Goal: Task Accomplishment & Management: Manage account settings

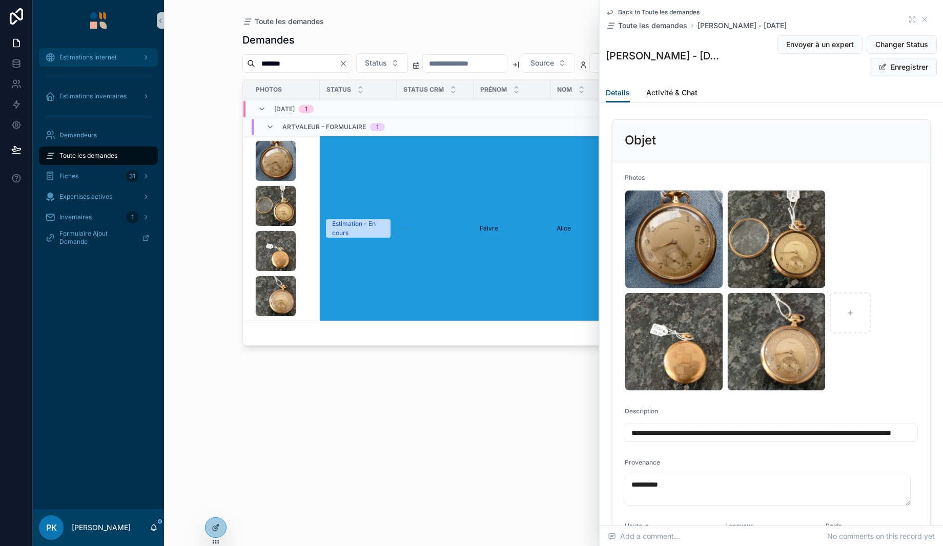
click at [94, 56] on span "Estimations Internet" at bounding box center [87, 57] width 57 height 8
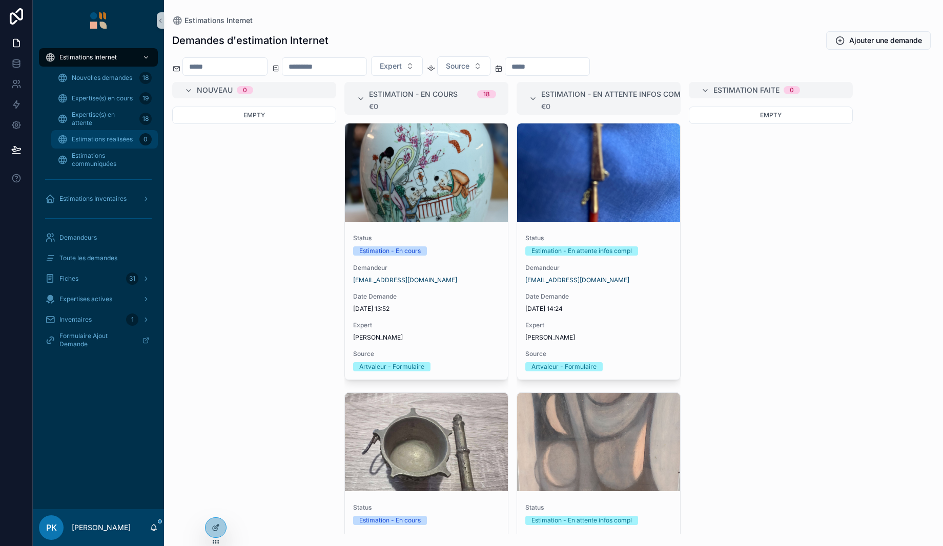
click at [94, 137] on span "Estimations réalisées" at bounding box center [102, 139] width 61 height 8
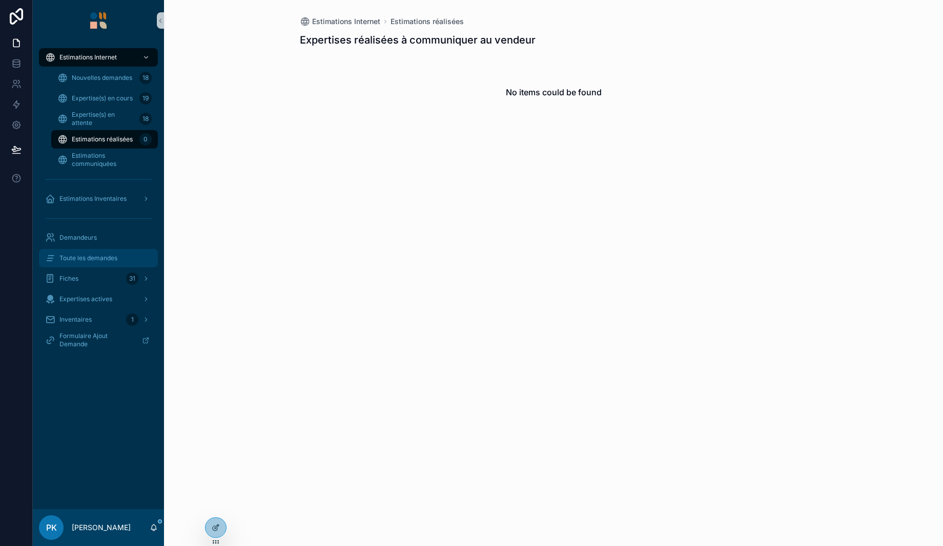
click at [125, 265] on div "Toute les demandes" at bounding box center [98, 258] width 107 height 16
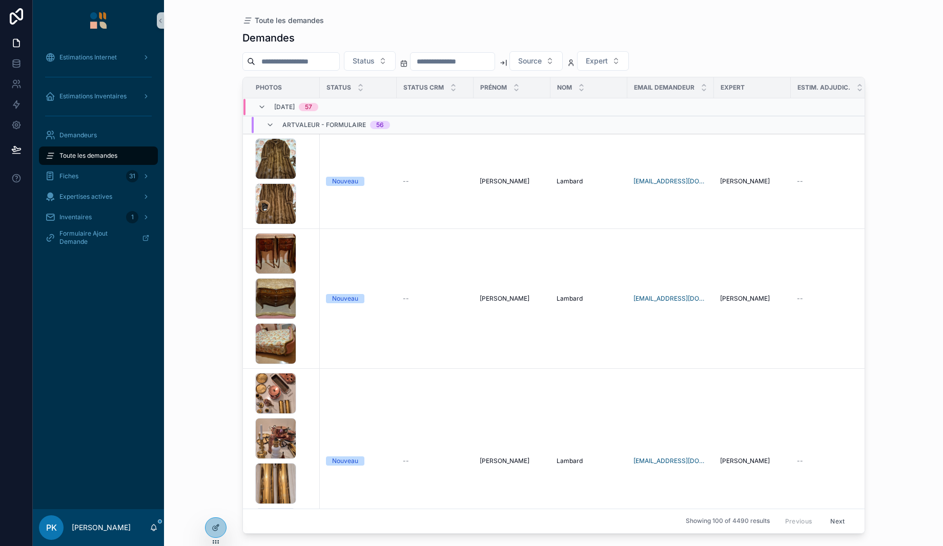
click at [297, 68] on input "scrollable content" at bounding box center [297, 61] width 84 height 14
paste input "*******"
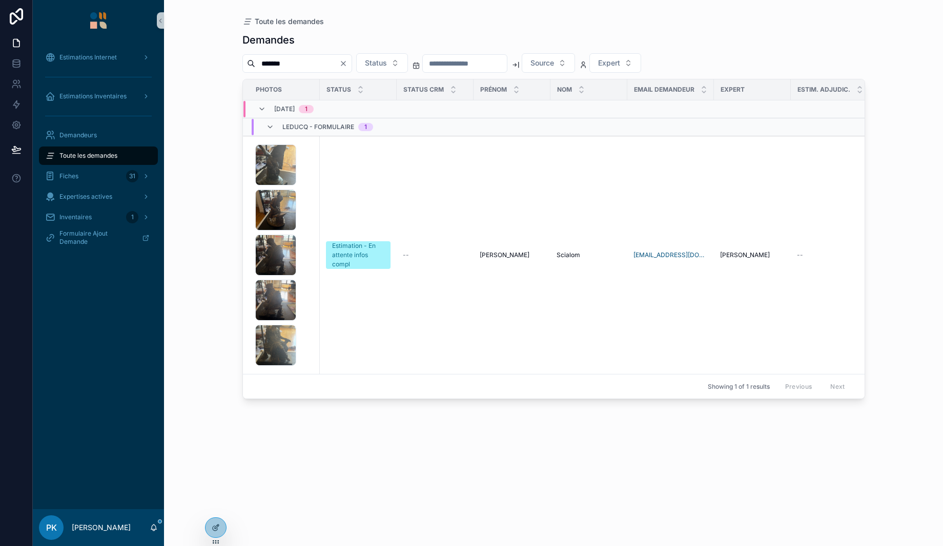
type input "*******"
click at [306, 223] on div "IMG_0502 .jpeg IMG_0501 .jpeg IMG_0500 .jpeg IMG_0499 .jpeg IMG_0497 .jpeg" at bounding box center [284, 255] width 58 height 221
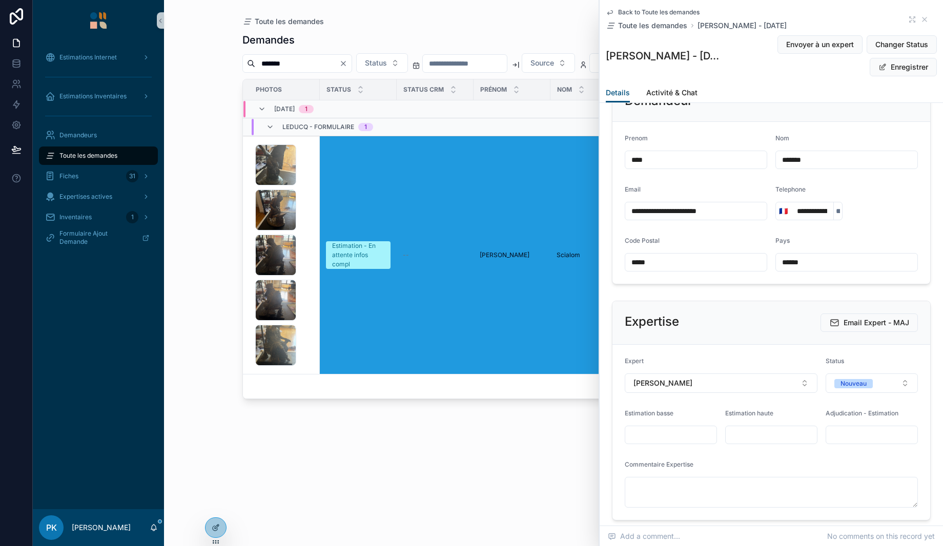
scroll to position [923, 0]
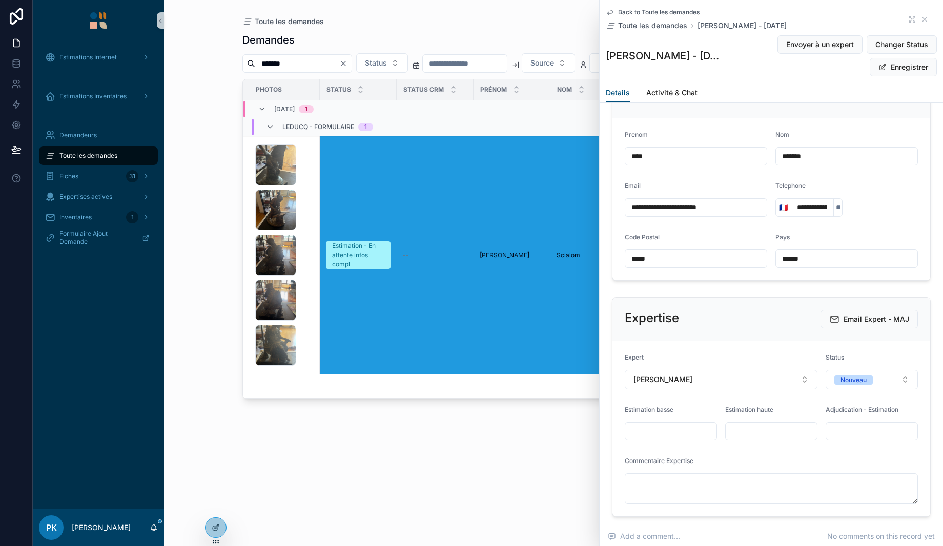
click at [846, 375] on span "Nouveau" at bounding box center [854, 380] width 38 height 10
click at [842, 462] on span "Terminée" at bounding box center [828, 465] width 40 height 9
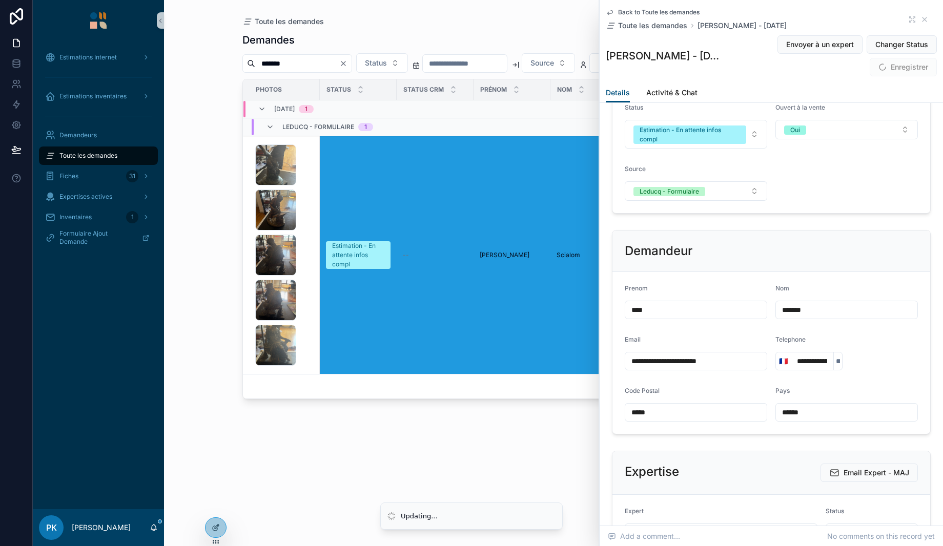
scroll to position [564, 0]
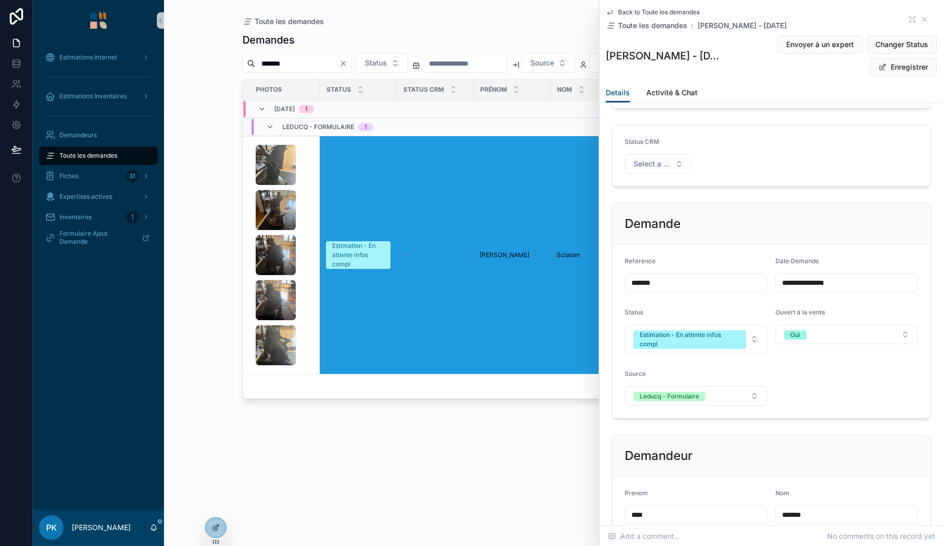
click at [714, 340] on div "Estimation - En attente infos compl" at bounding box center [690, 340] width 100 height 18
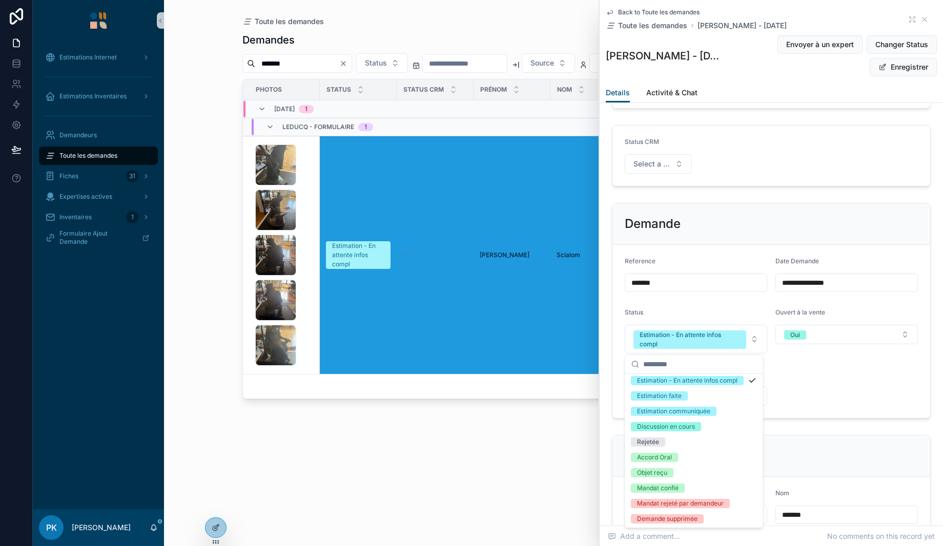
scroll to position [51, 0]
click at [684, 448] on div "Rejetée" at bounding box center [694, 440] width 134 height 15
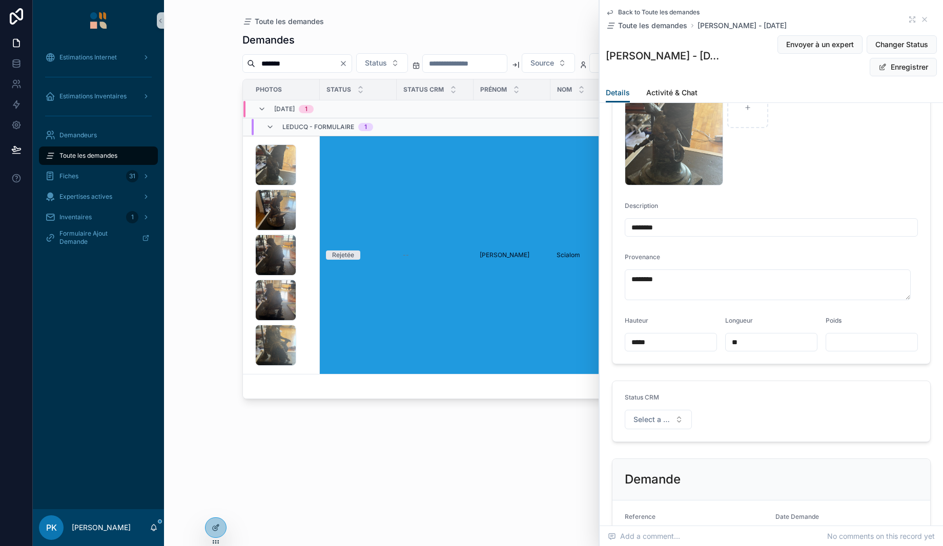
scroll to position [308, 0]
click at [921, 18] on icon "scrollable content" at bounding box center [925, 19] width 8 height 8
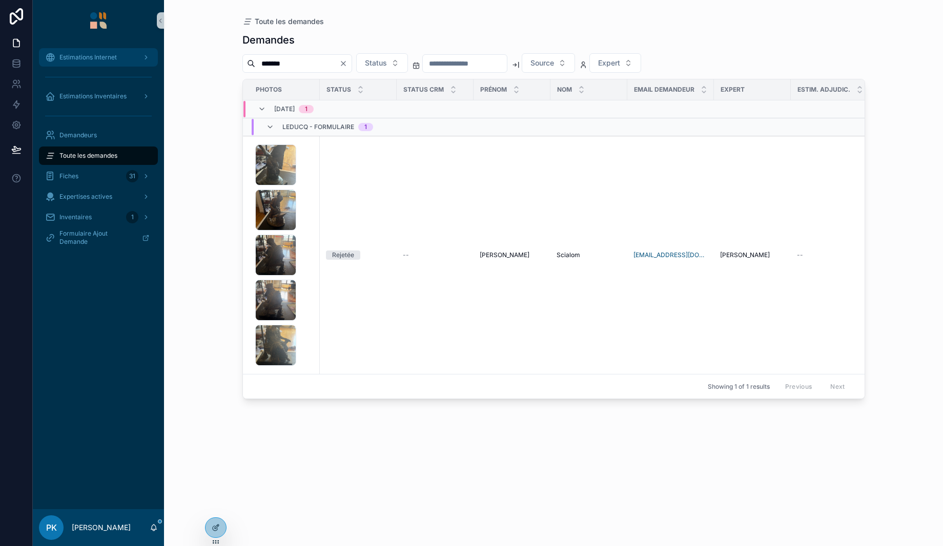
click at [91, 57] on span "Estimations Internet" at bounding box center [87, 57] width 57 height 8
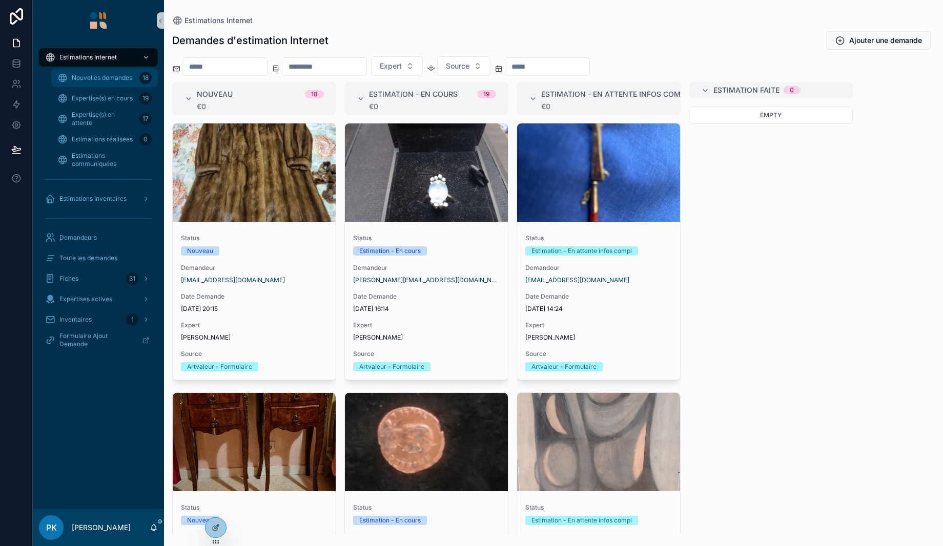
click at [103, 74] on span "Nouvelles demandes" at bounding box center [102, 78] width 60 height 8
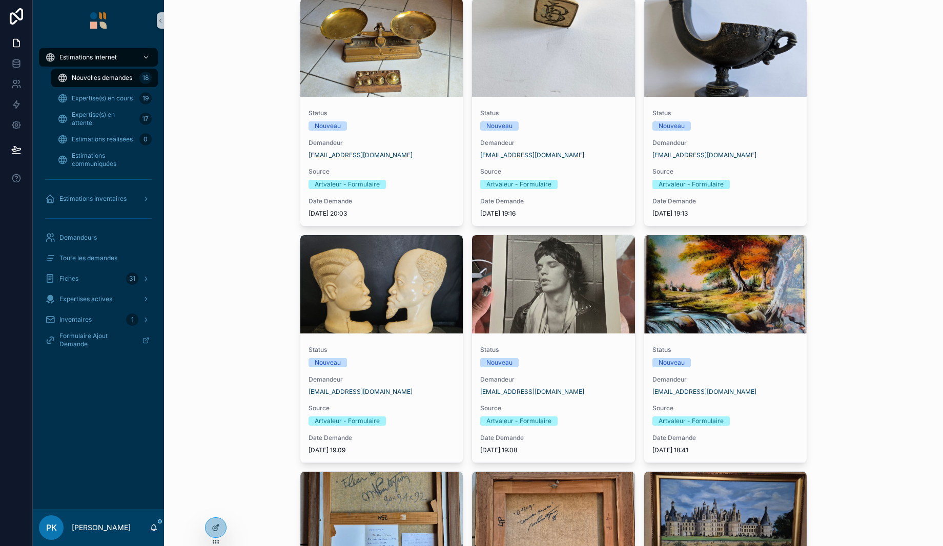
scroll to position [769, 0]
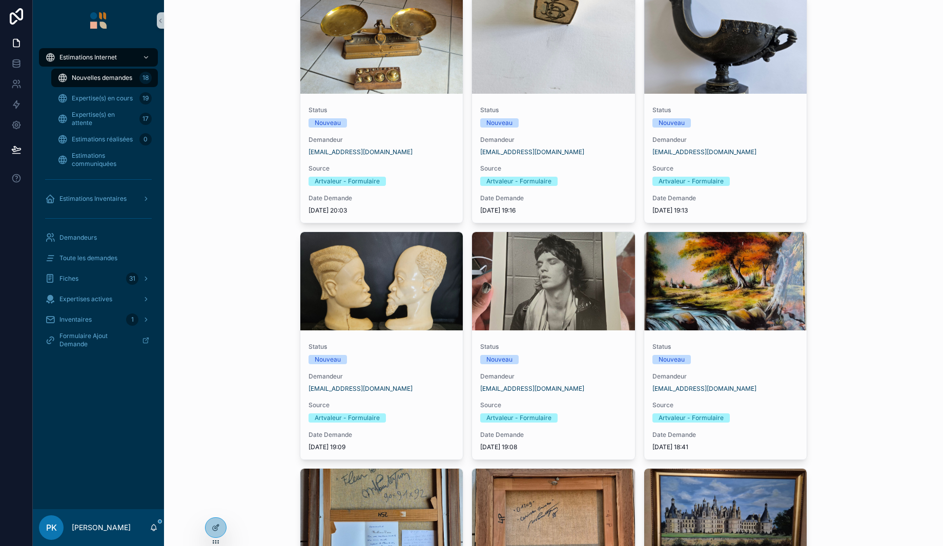
click at [575, 348] on span "Status" at bounding box center [553, 347] width 147 height 8
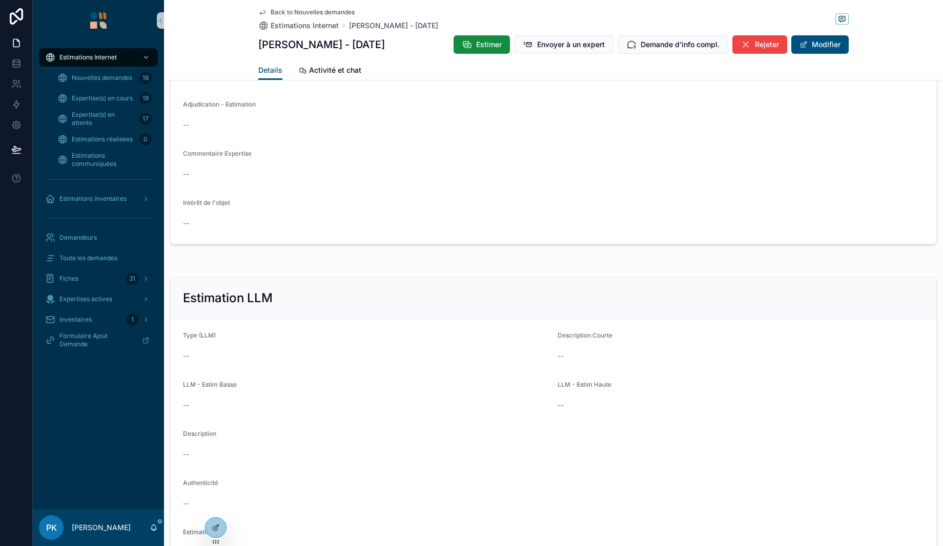
scroll to position [941, 0]
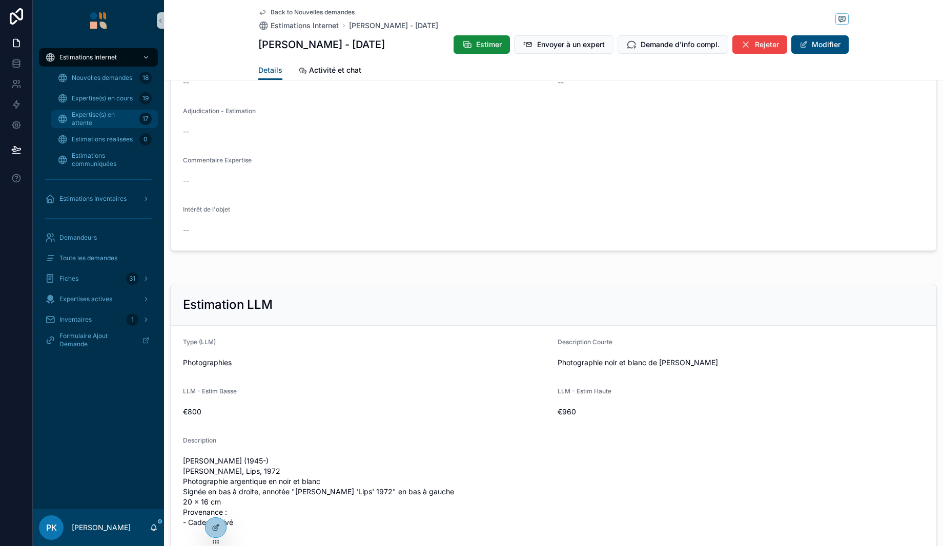
click at [115, 122] on span "Expertise(s) en attente" at bounding box center [104, 119] width 64 height 16
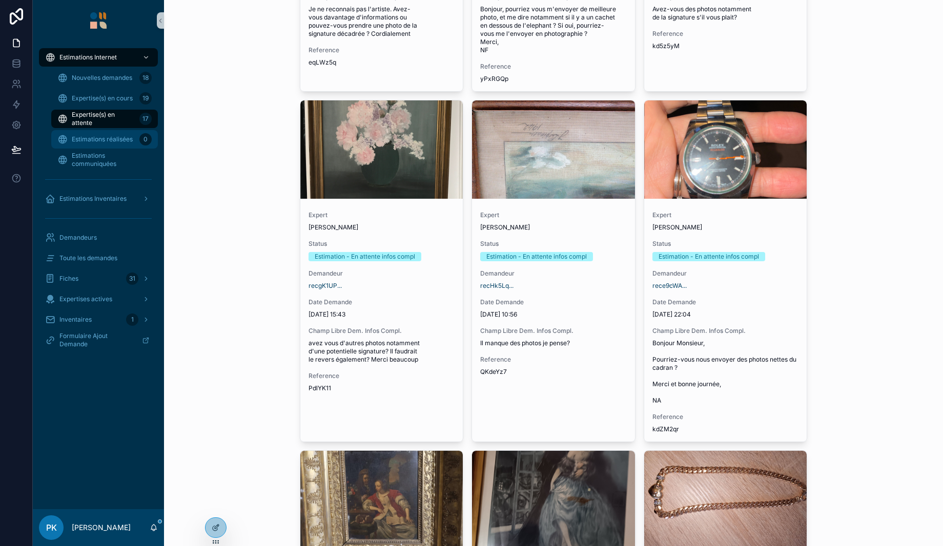
click at [113, 136] on span "Estimations réalisées" at bounding box center [102, 139] width 61 height 8
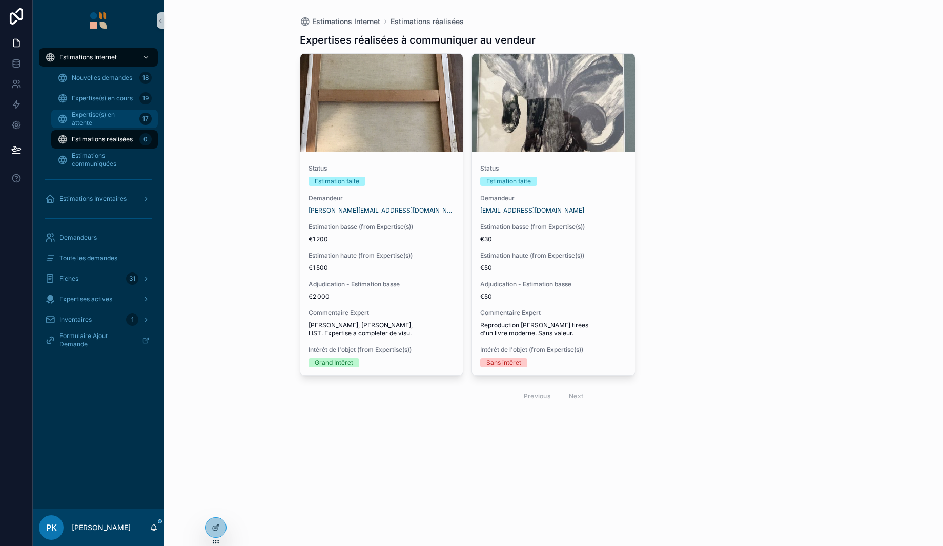
click at [117, 116] on span "Expertise(s) en attente" at bounding box center [104, 119] width 64 height 16
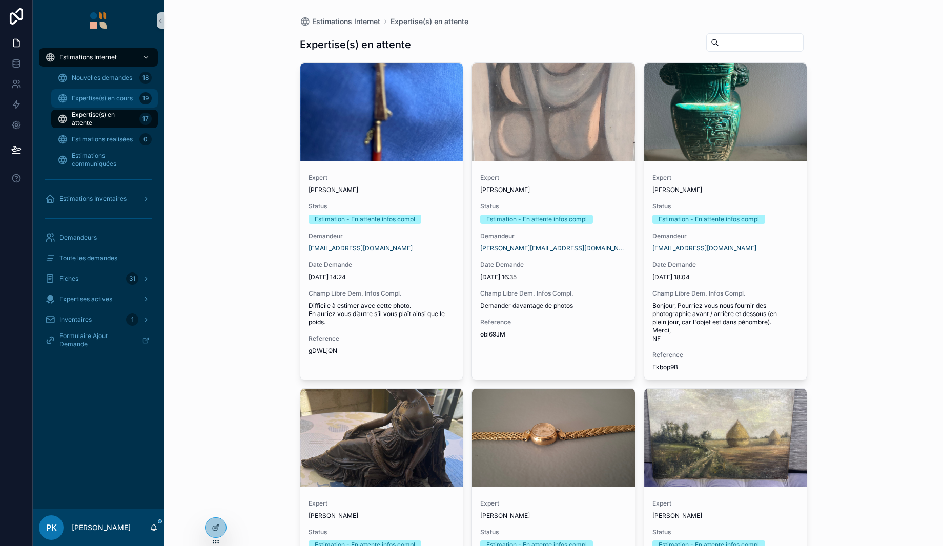
click at [96, 91] on div "Expertise(s) en cours 19" at bounding box center [104, 98] width 94 height 16
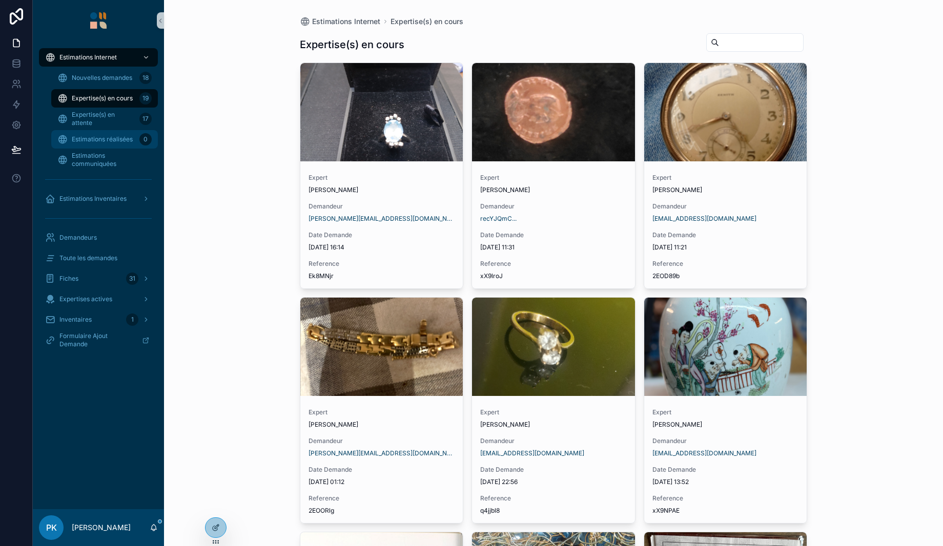
click at [106, 140] on span "Estimations réalisées" at bounding box center [102, 139] width 61 height 8
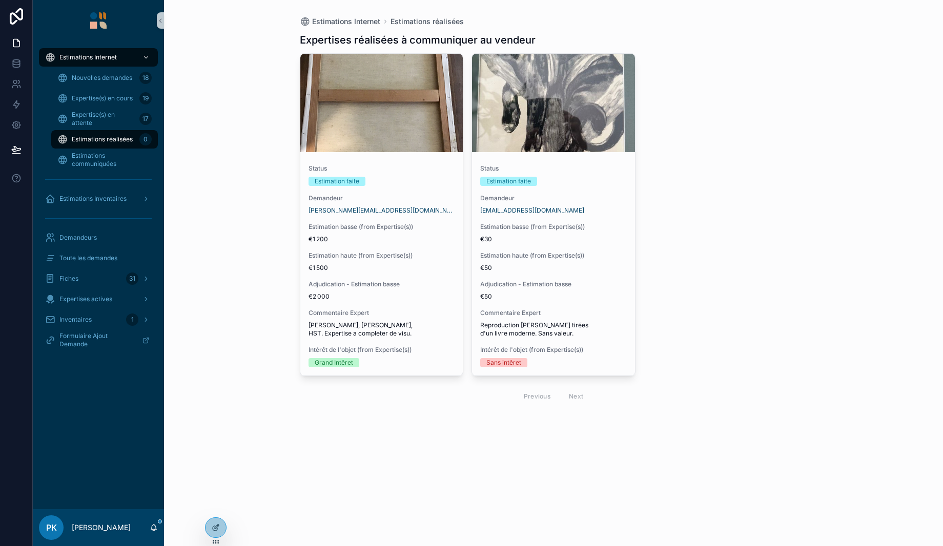
click at [106, 140] on span "Estimations réalisées" at bounding box center [102, 139] width 61 height 8
click at [420, 233] on div "Estimation basse (from Expertise(s)) €1 200" at bounding box center [382, 233] width 147 height 21
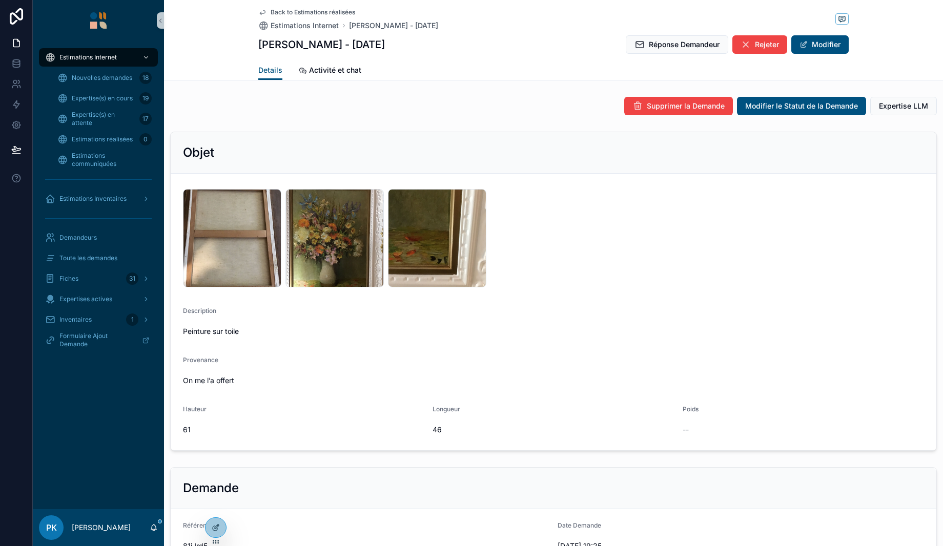
click at [687, 41] on span "Réponse Demandeur" at bounding box center [684, 44] width 71 height 10
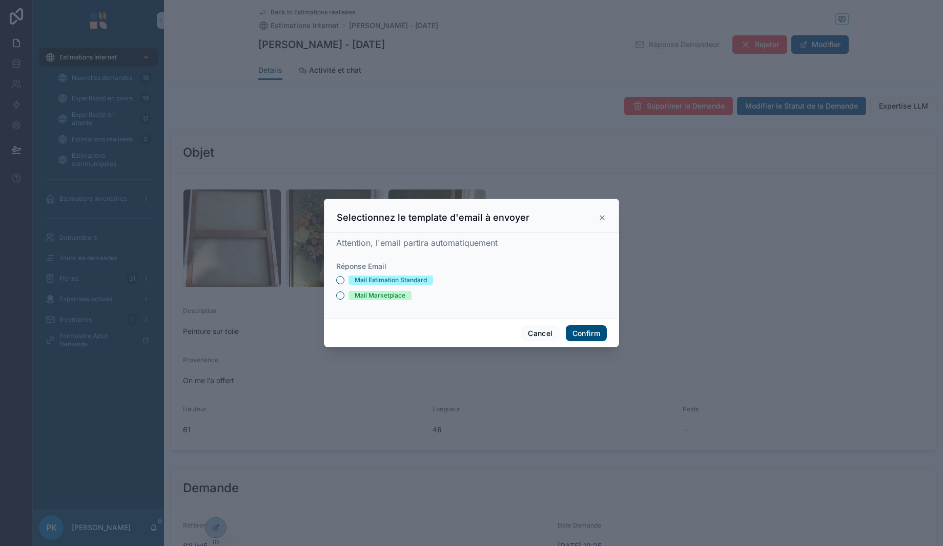
click at [384, 280] on div "Mail Estimation Standard" at bounding box center [391, 280] width 72 height 9
click at [344, 280] on button "Mail Estimation Standard" at bounding box center [340, 280] width 8 height 8
click at [582, 327] on button "Confirm" at bounding box center [586, 334] width 41 height 16
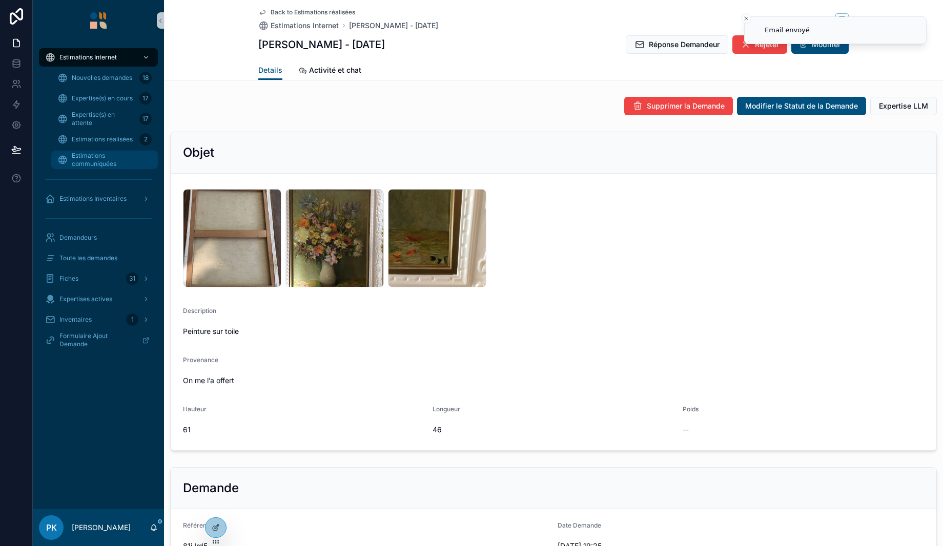
click at [102, 155] on span "Estimations communiquées" at bounding box center [110, 160] width 76 height 16
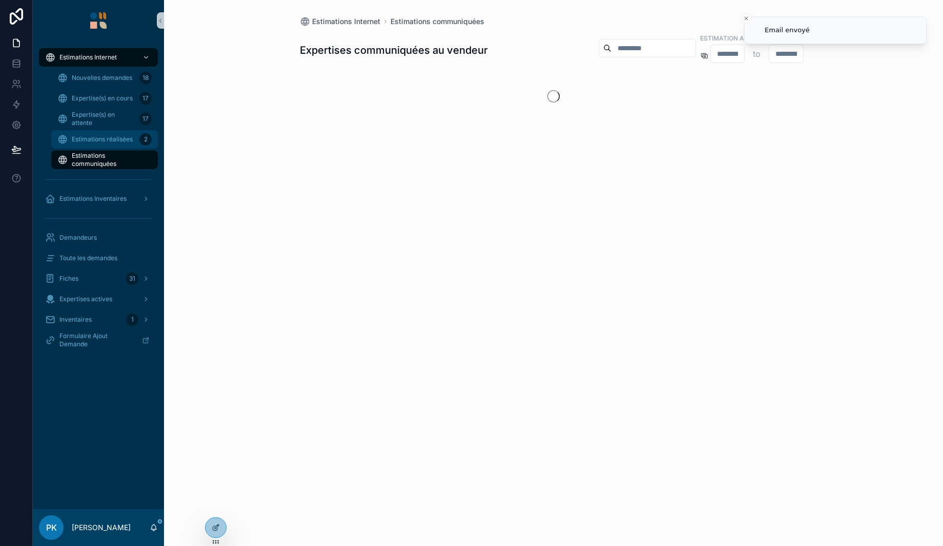
click at [106, 140] on span "Estimations réalisées" at bounding box center [102, 139] width 61 height 8
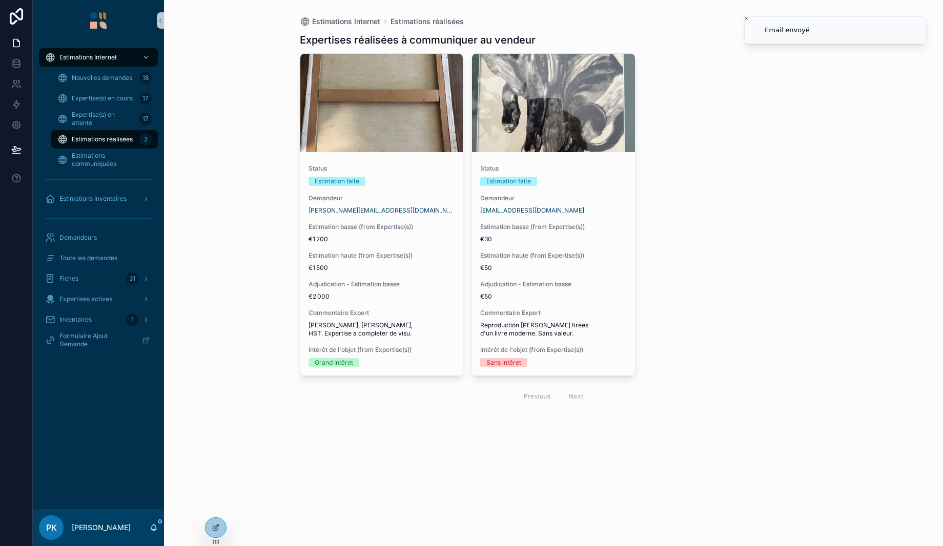
click at [567, 126] on div "scrollable content" at bounding box center [553, 103] width 163 height 98
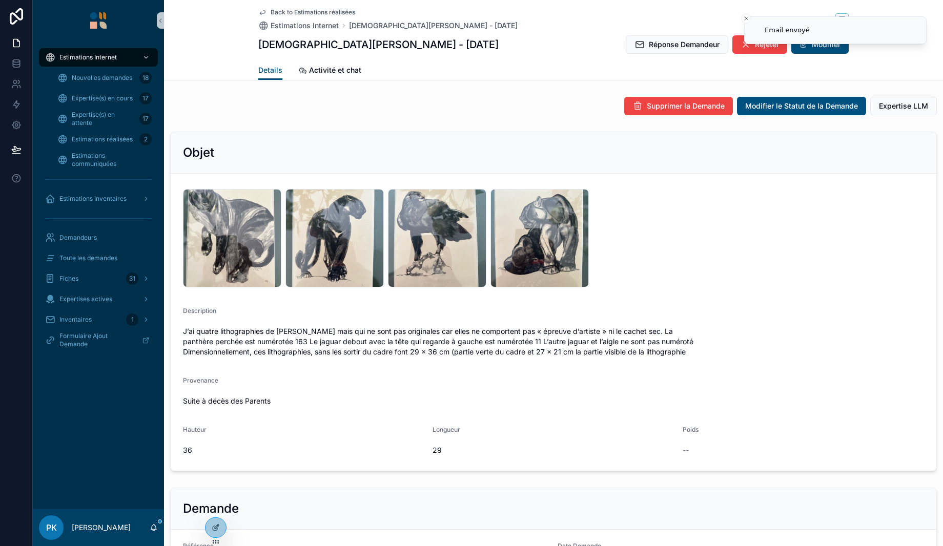
click at [744, 48] on icon "scrollable content" at bounding box center [746, 44] width 10 height 10
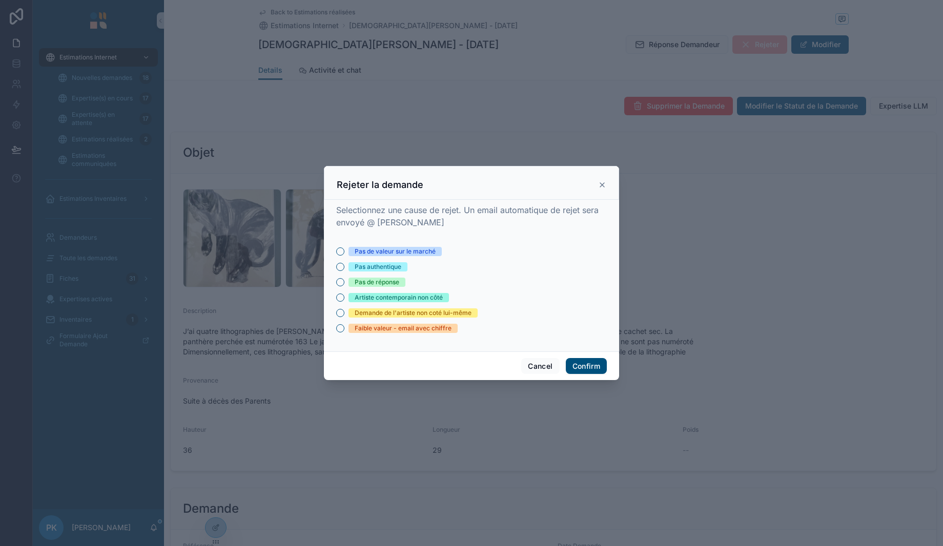
click at [392, 330] on div "Faible valeur - email avec chiffre" at bounding box center [403, 328] width 97 height 9
click at [344, 330] on button "Faible valeur - email avec chiffre" at bounding box center [340, 328] width 8 height 8
click at [592, 362] on button "Confirm" at bounding box center [586, 366] width 41 height 16
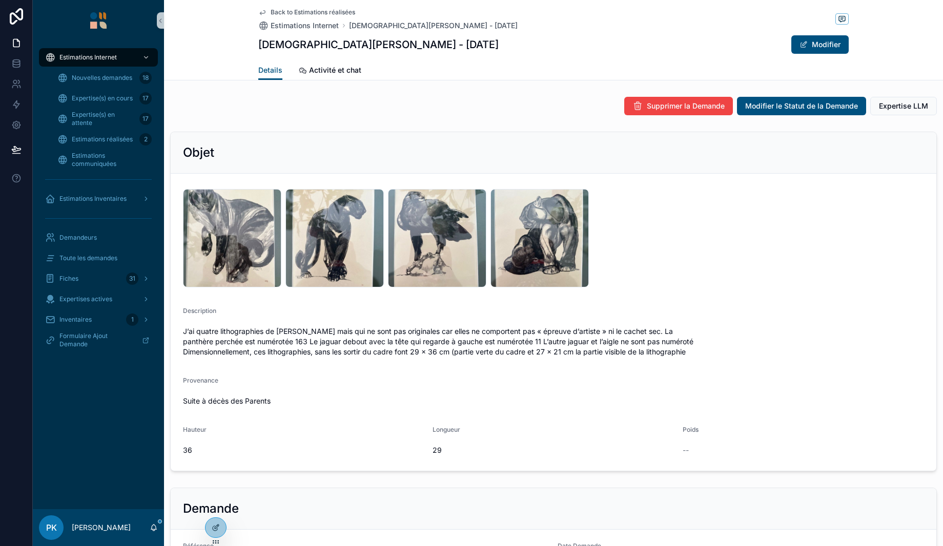
click at [255, 234] on div "IMG_3184 .jpeg" at bounding box center [232, 238] width 98 height 98
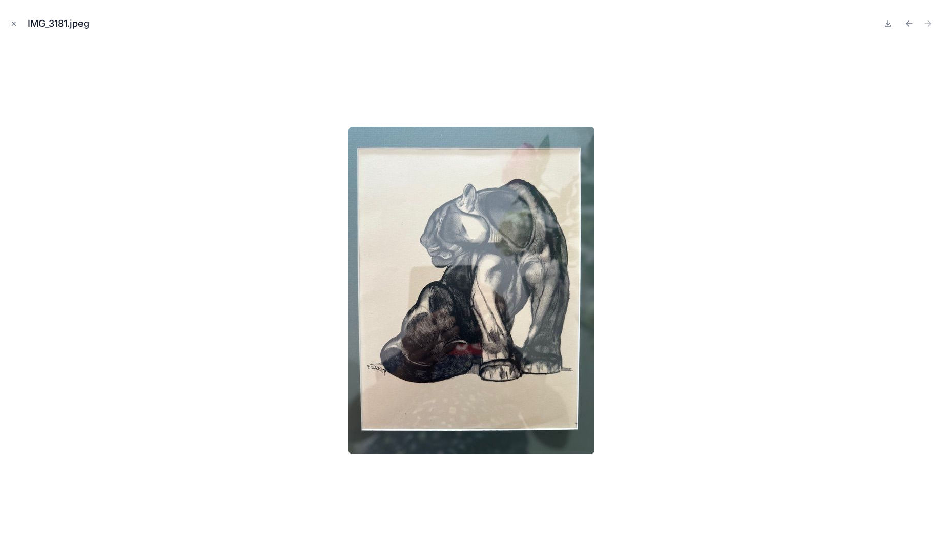
click at [193, 120] on div at bounding box center [471, 290] width 927 height 495
click at [18, 25] on button "Close modal" at bounding box center [13, 23] width 11 height 11
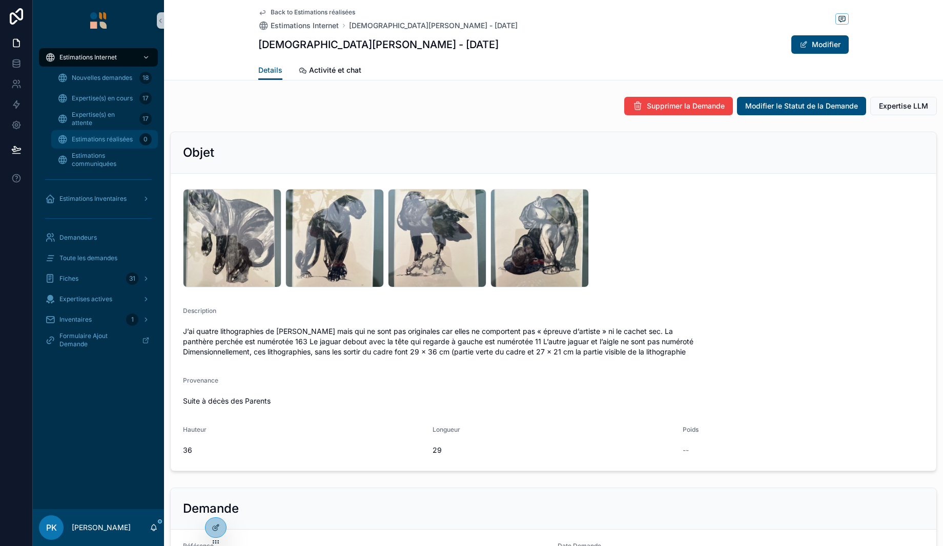
click at [94, 136] on span "Estimations réalisées" at bounding box center [102, 139] width 61 height 8
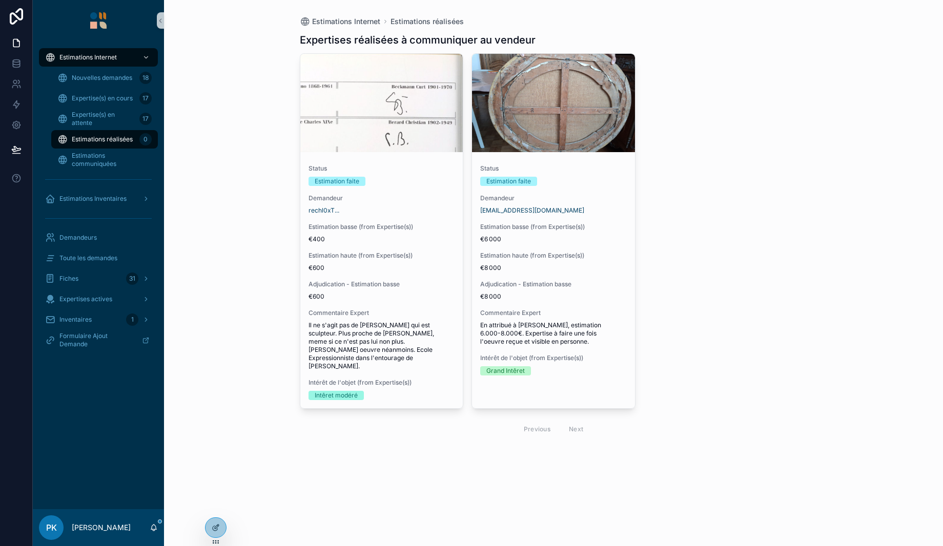
click at [545, 253] on span "Estimation haute (from Expertise(s))" at bounding box center [553, 256] width 147 height 8
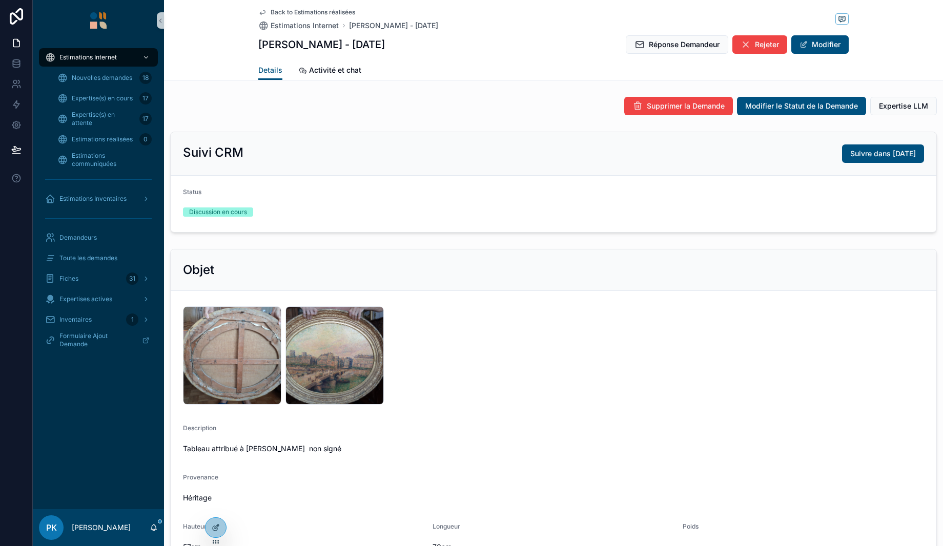
click at [806, 47] on button "Modifier" at bounding box center [820, 44] width 57 height 18
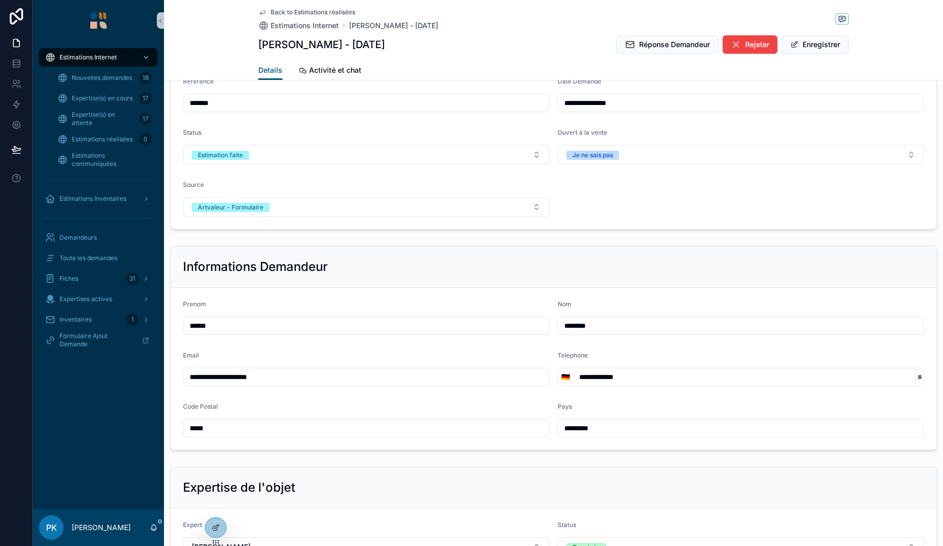
scroll to position [564, 0]
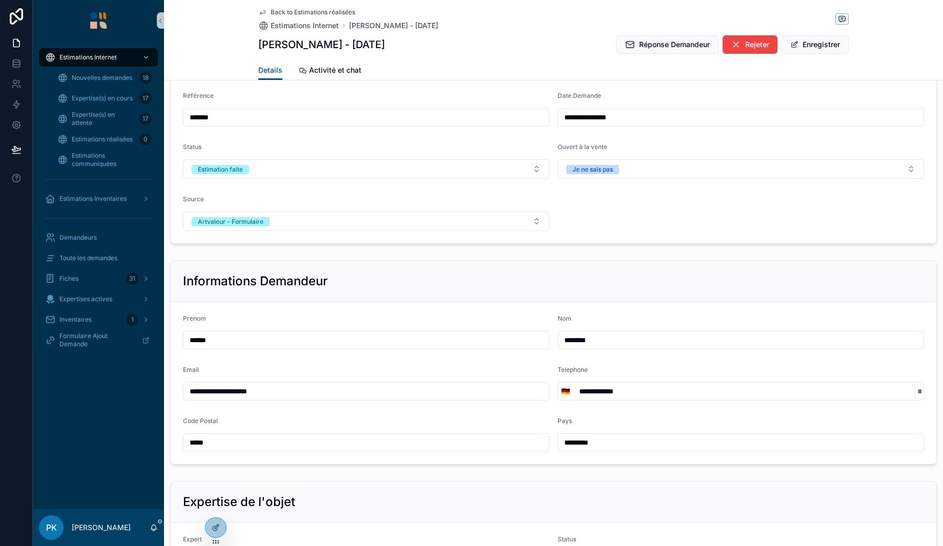
click at [327, 171] on button "Estimation faite" at bounding box center [366, 168] width 367 height 19
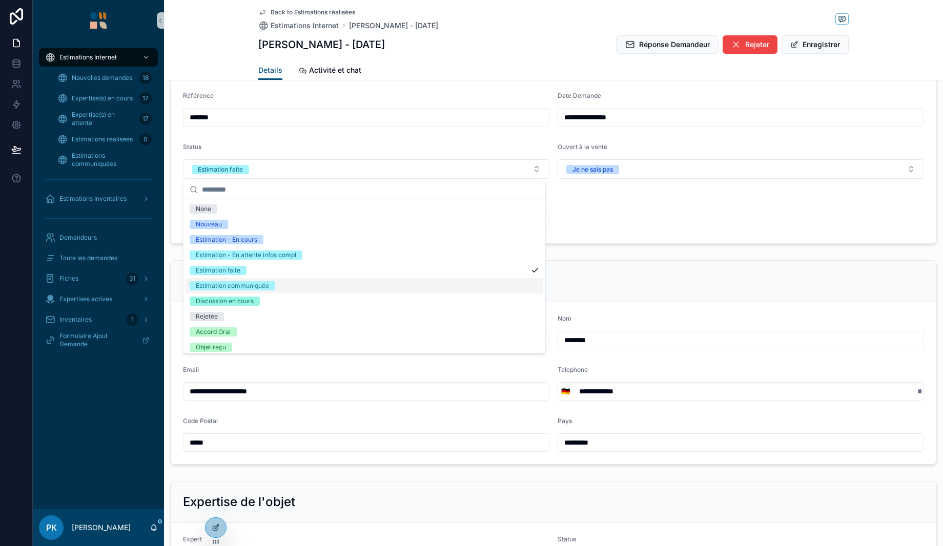
click at [293, 281] on div "Estimation communiquée" at bounding box center [365, 285] width 358 height 15
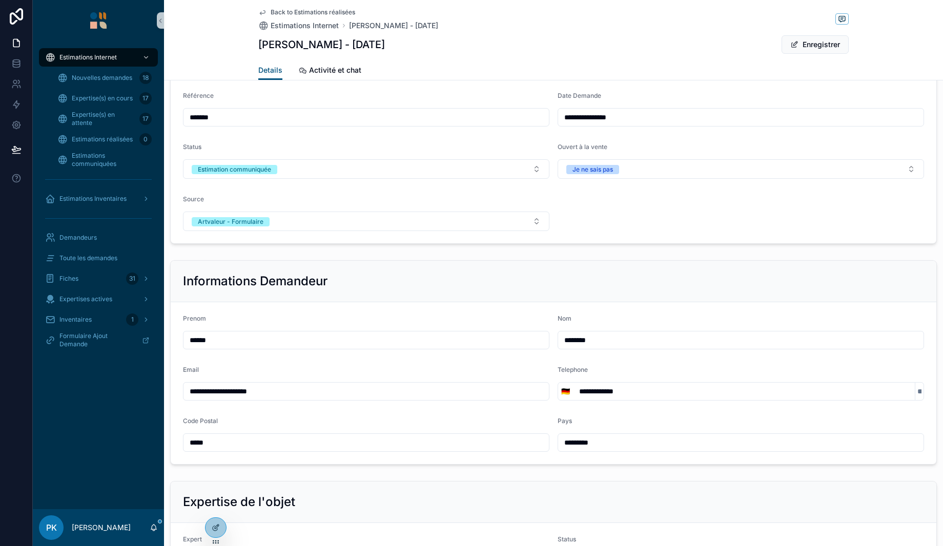
click at [818, 41] on button "Enregistrer" at bounding box center [815, 44] width 67 height 18
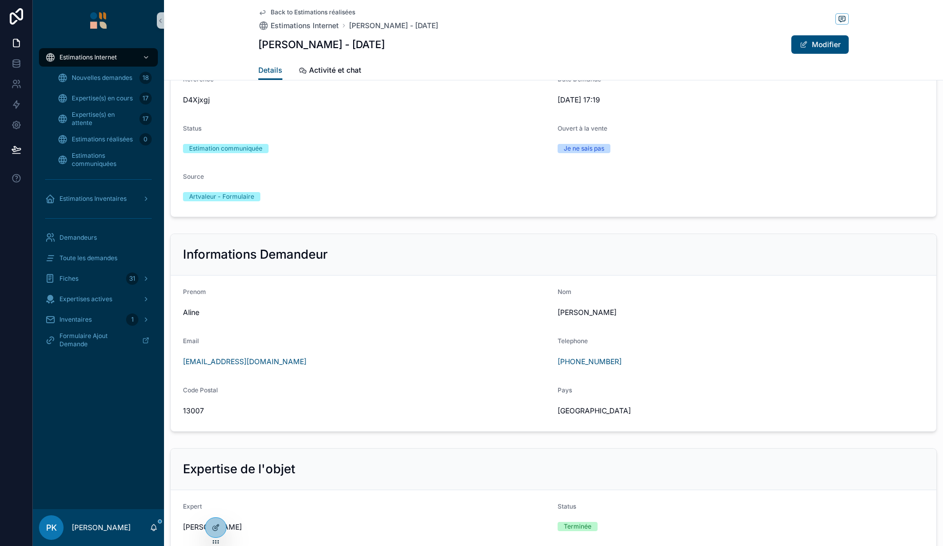
scroll to position [550, 0]
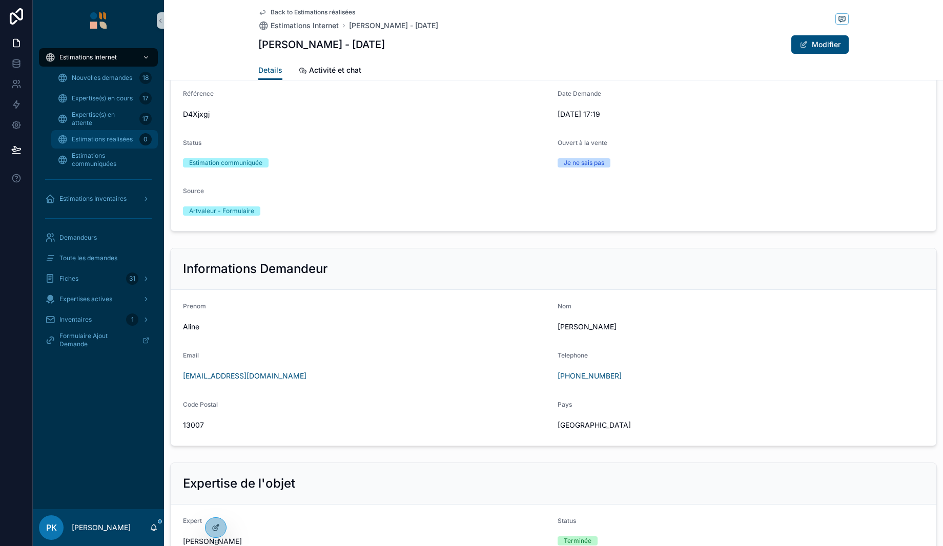
click at [93, 132] on div "Estimations réalisées 0" at bounding box center [104, 139] width 94 height 16
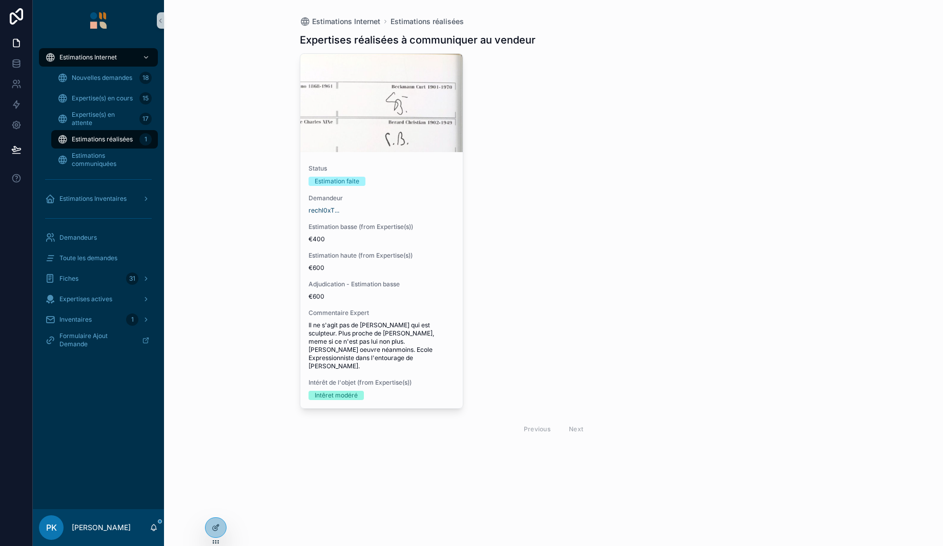
click at [422, 191] on div "Status Estimation faite Demandeur rechl0xT... Estimation basse (from Expertise(…" at bounding box center [381, 282] width 163 height 252
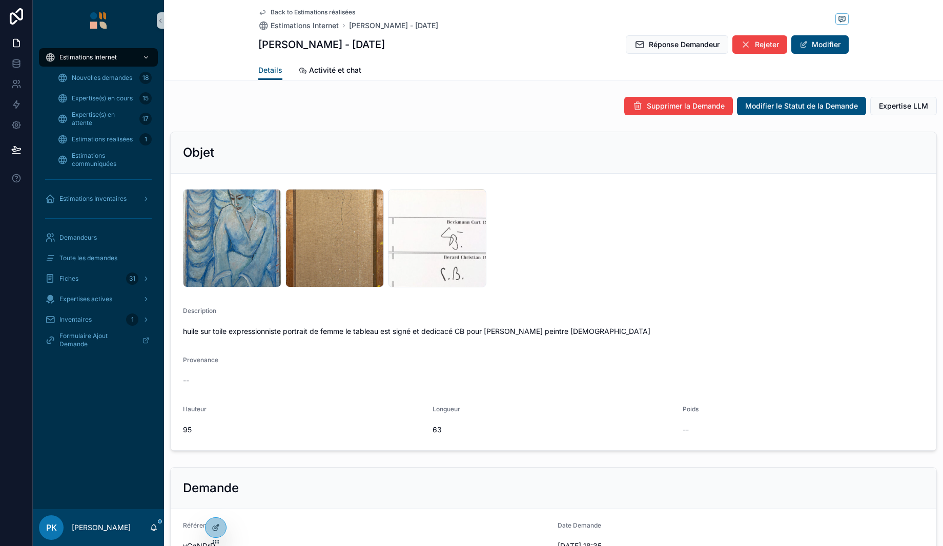
click at [431, 219] on div "Screenshot-2025-08-29-12.02.28 .png" at bounding box center [437, 238] width 98 height 98
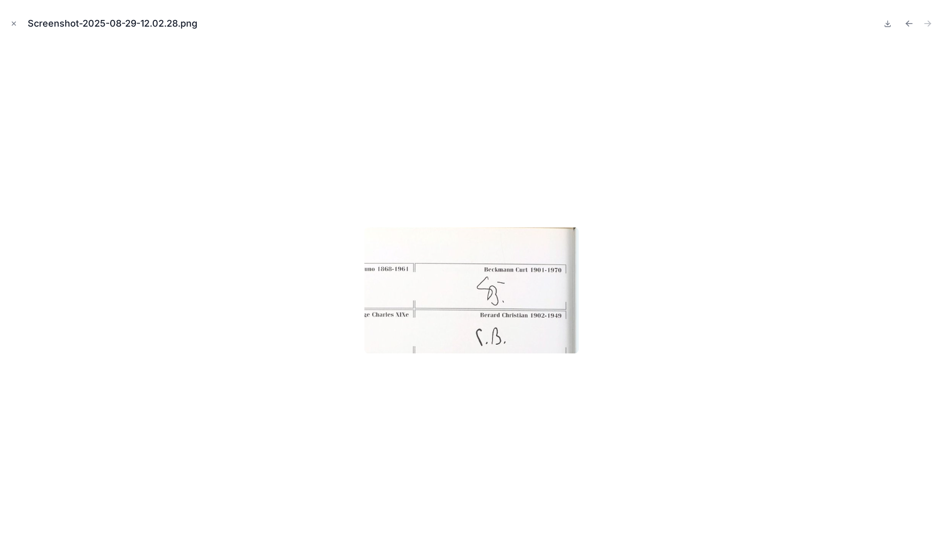
click at [15, 21] on icon "Close modal" at bounding box center [13, 23] width 7 height 7
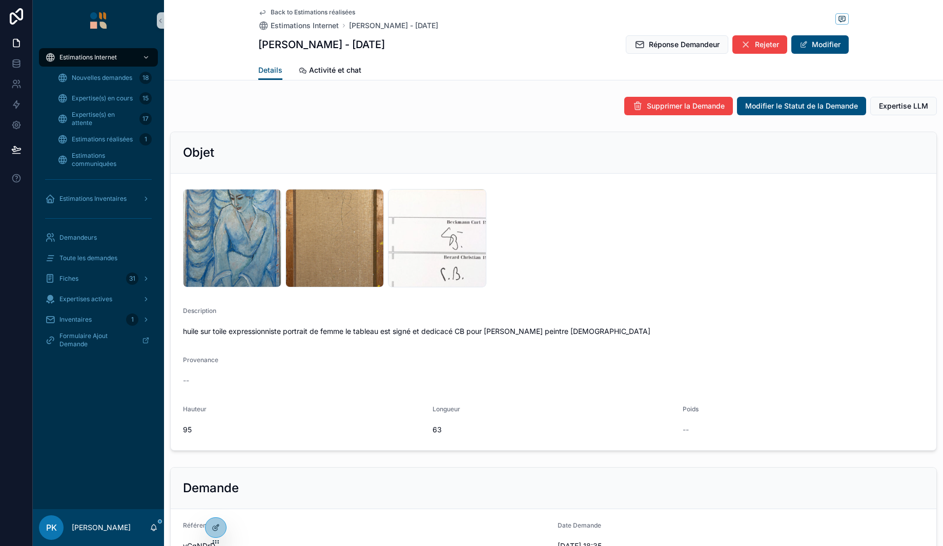
click at [422, 241] on div "Screenshot-2025-08-29-12.02.28 .png" at bounding box center [437, 238] width 98 height 98
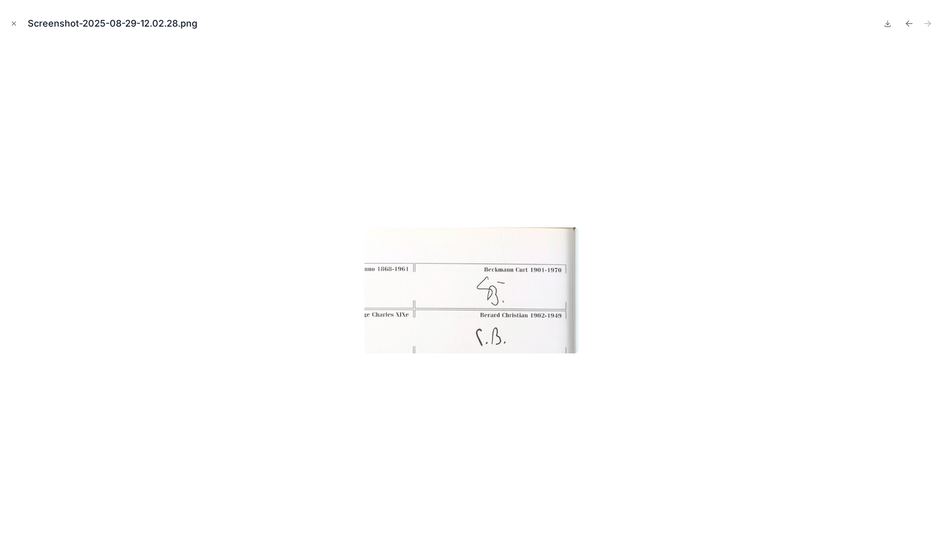
click at [10, 21] on icon "Close modal" at bounding box center [13, 23] width 7 height 7
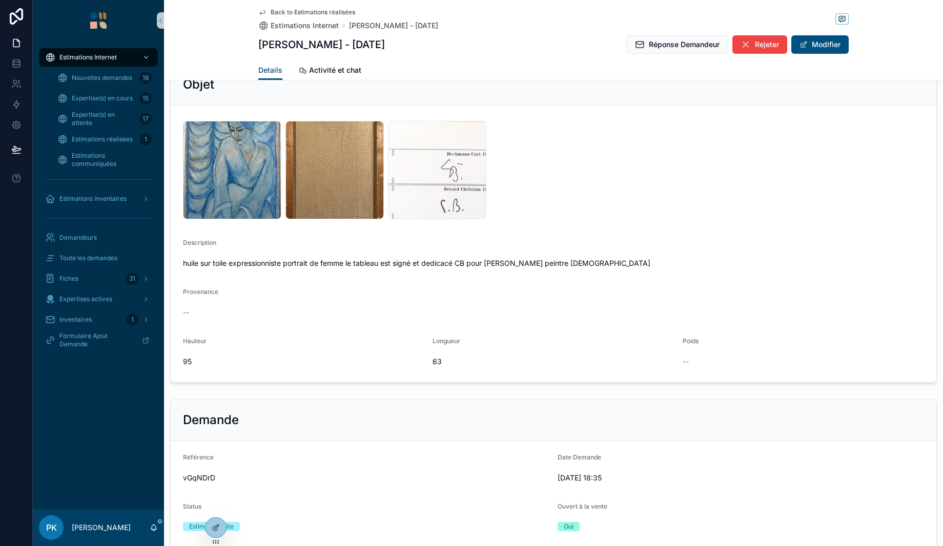
scroll to position [103, 0]
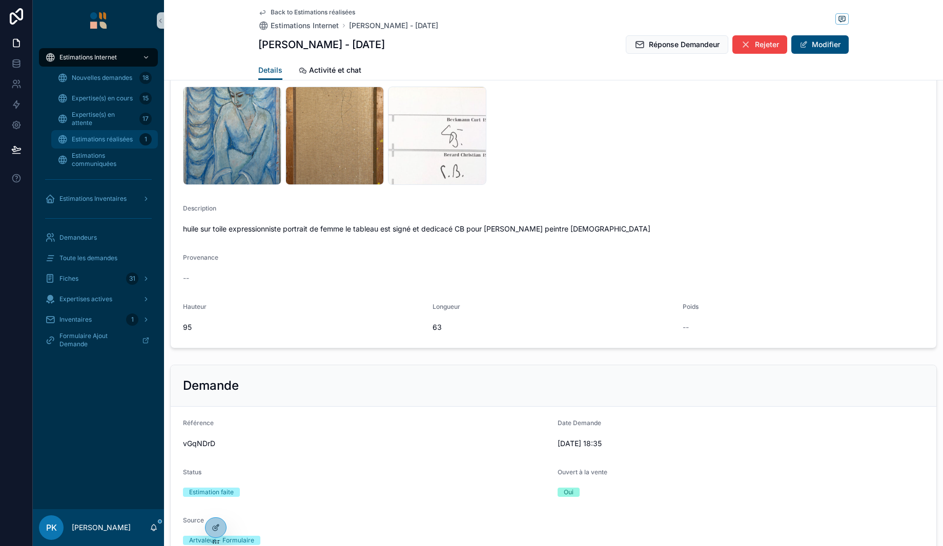
click at [127, 141] on span "Estimations réalisées" at bounding box center [102, 139] width 61 height 8
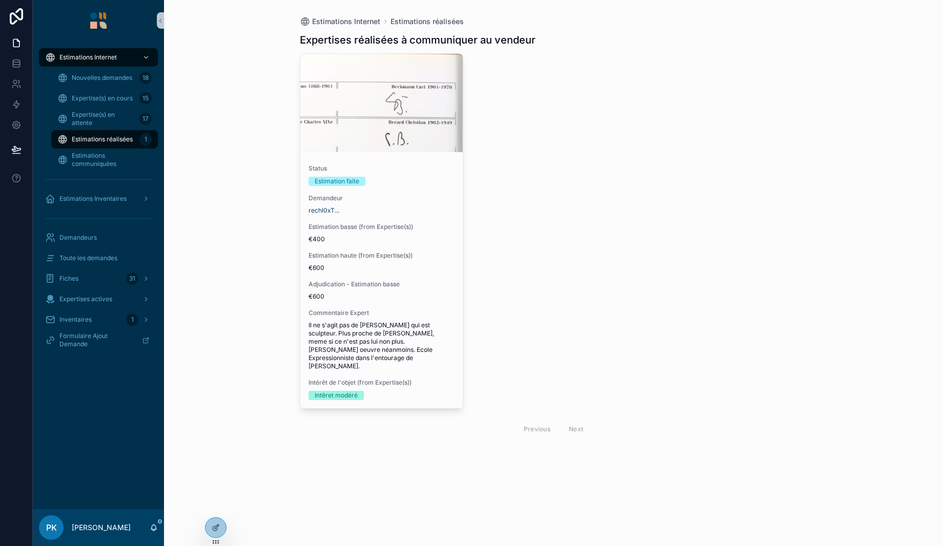
click at [398, 215] on div "Status Estimation faite Demandeur rechl0xT... Estimation basse (from Expertise(…" at bounding box center [381, 282] width 163 height 252
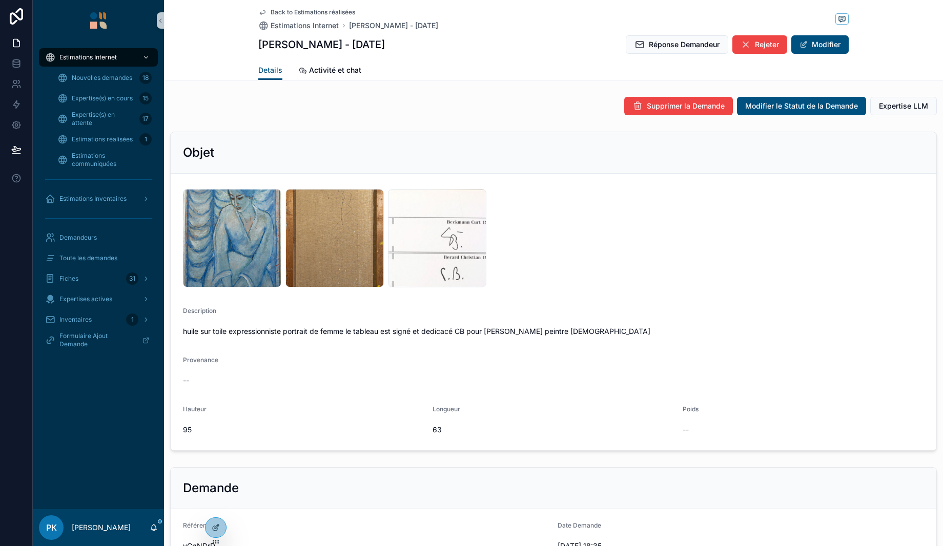
click at [666, 47] on span "Réponse Demandeur" at bounding box center [684, 44] width 71 height 10
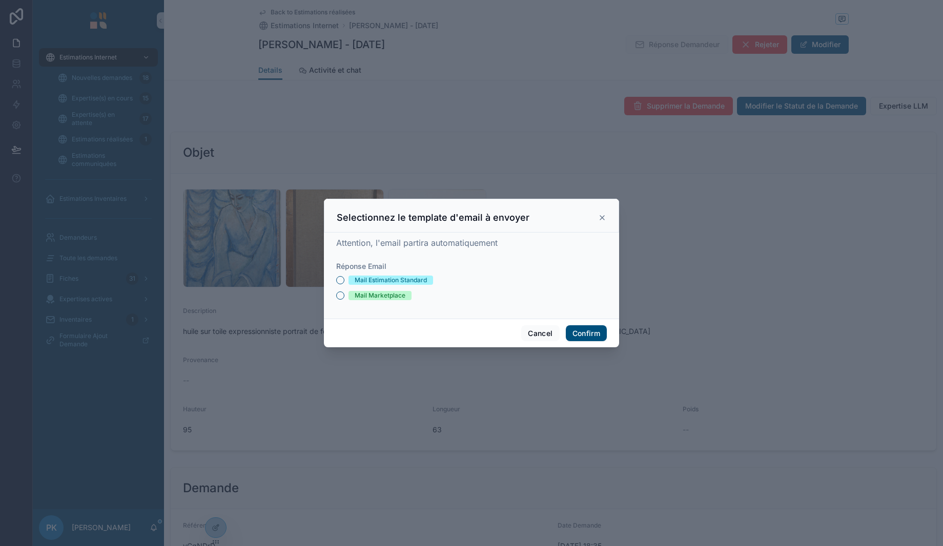
click at [383, 283] on div "Mail Estimation Standard" at bounding box center [391, 280] width 72 height 9
click at [344, 283] on button "Mail Estimation Standard" at bounding box center [340, 280] width 8 height 8
click at [589, 335] on button "Confirm" at bounding box center [586, 334] width 41 height 16
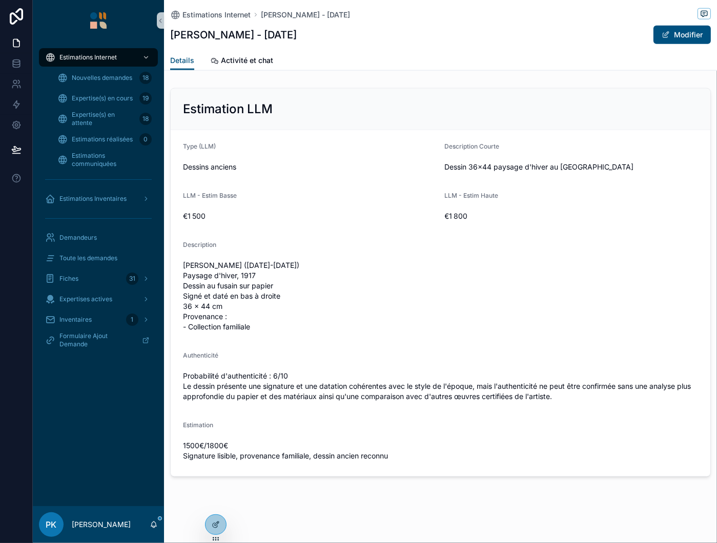
scroll to position [1128, 0]
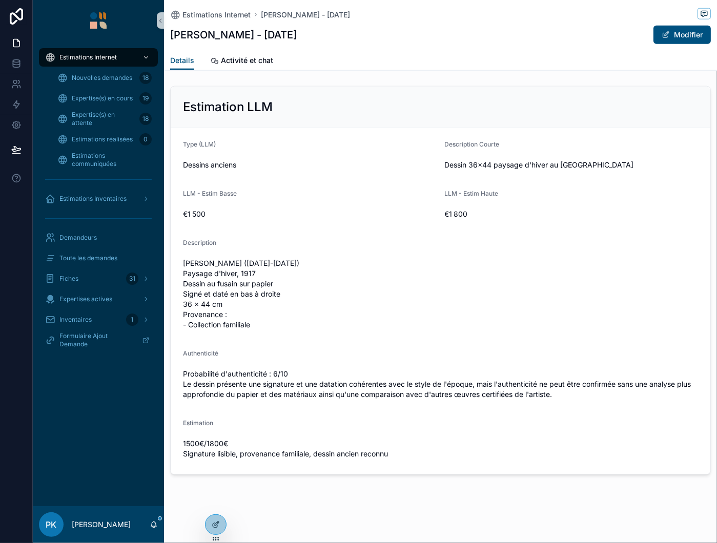
click at [24, 314] on div at bounding box center [16, 271] width 33 height 543
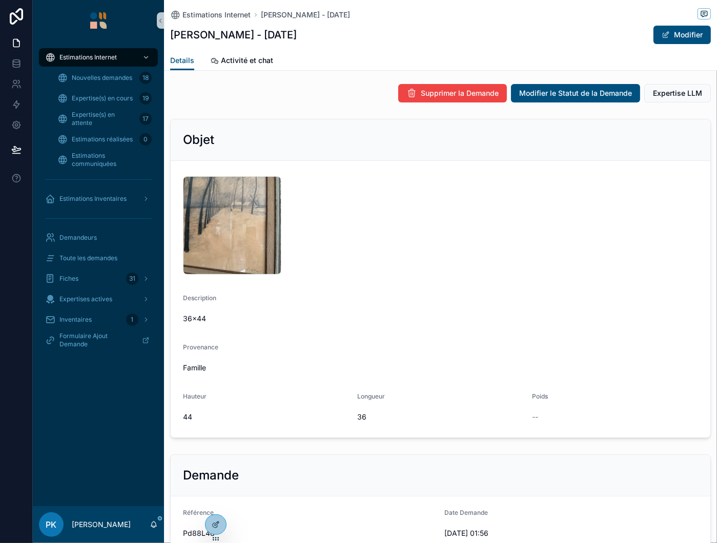
scroll to position [0, 0]
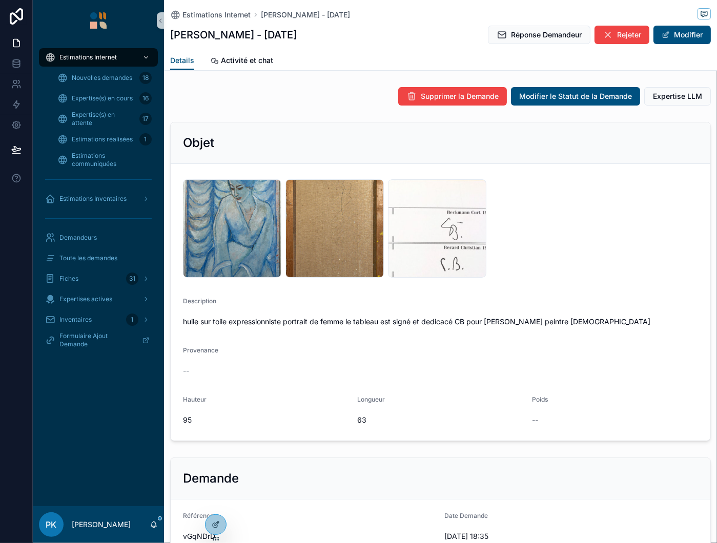
click at [444, 215] on div "Screenshot-2025-08-29-12.02.28 .png" at bounding box center [437, 228] width 98 height 98
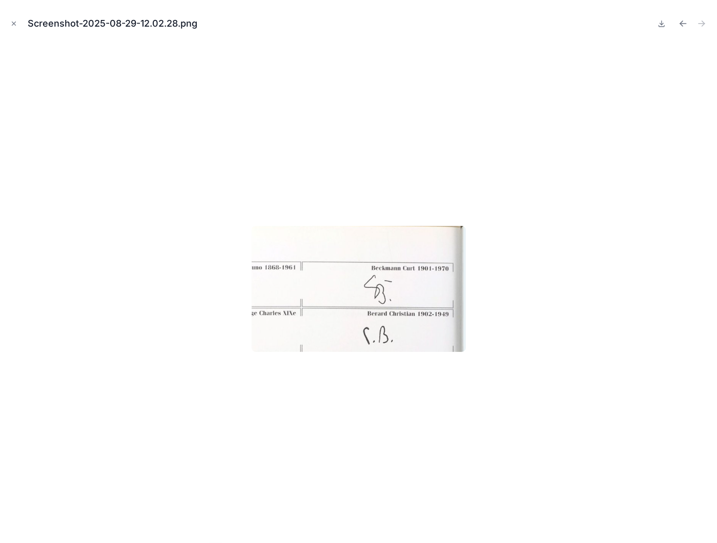
click at [11, 27] on button "Close modal" at bounding box center [13, 23] width 11 height 11
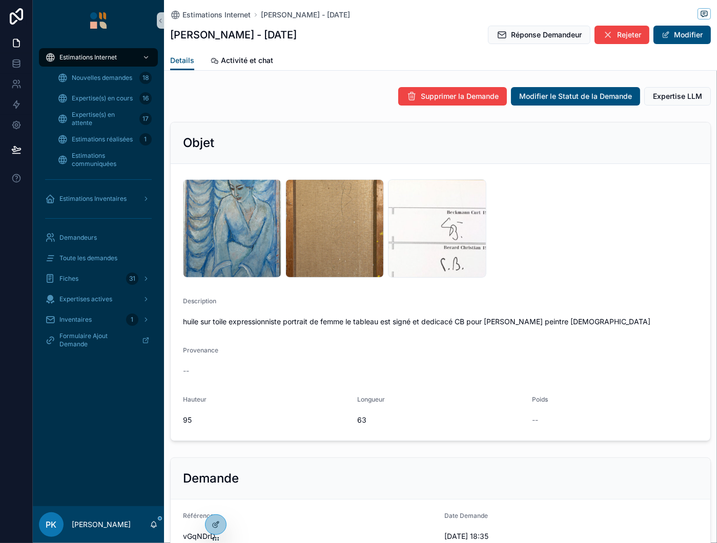
click at [233, 217] on div "image-3- .png" at bounding box center [232, 228] width 98 height 98
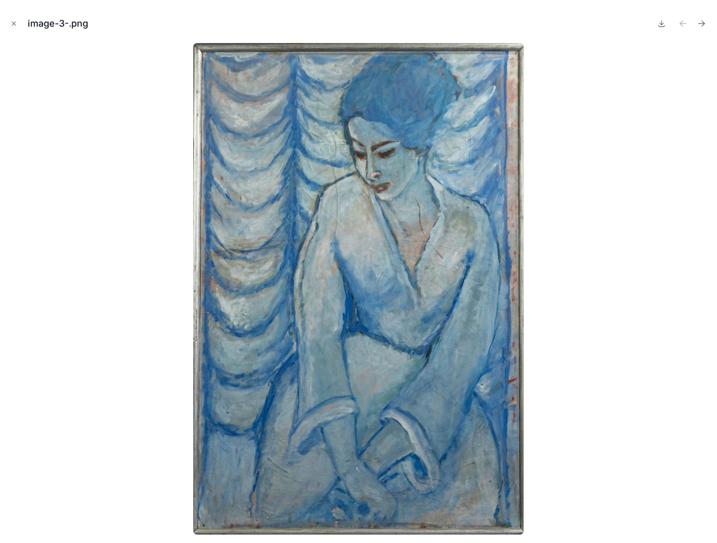
click at [16, 26] on icon "Close modal" at bounding box center [13, 23] width 7 height 7
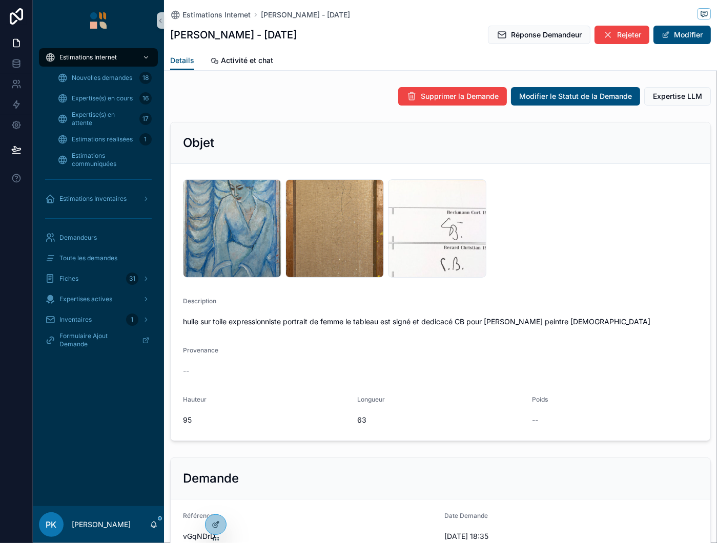
click at [327, 219] on div "image-4- .png" at bounding box center [335, 228] width 98 height 98
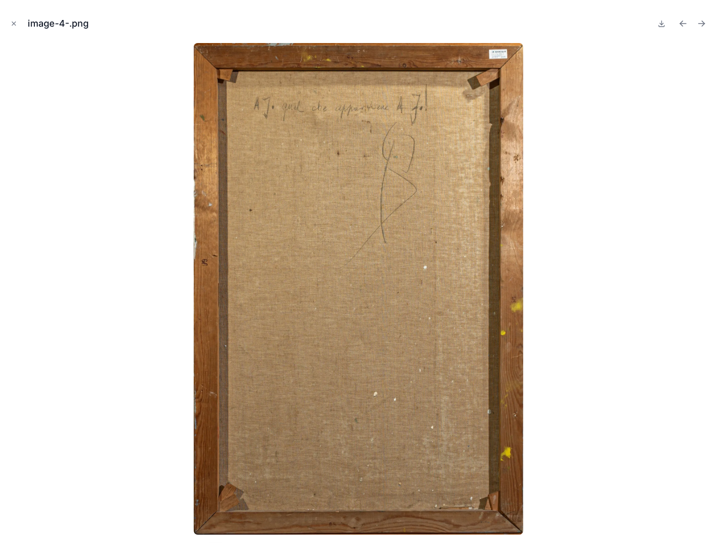
click at [338, 134] on img at bounding box center [359, 289] width 330 height 492
click at [13, 25] on icon "Close modal" at bounding box center [13, 23] width 7 height 7
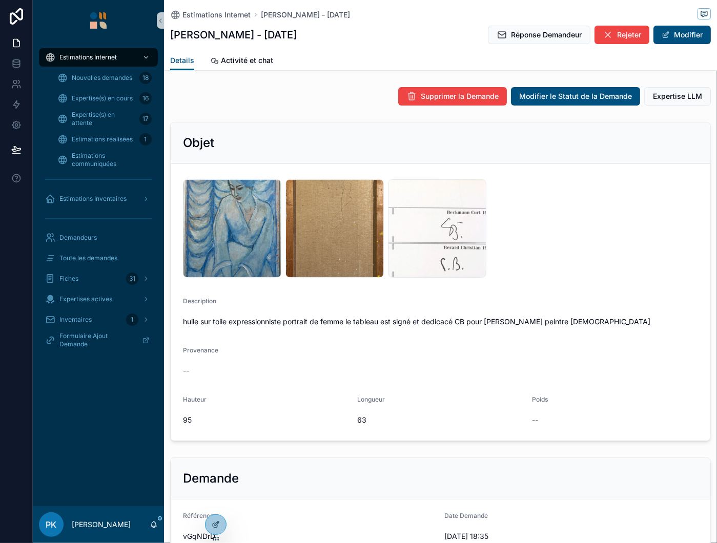
click at [223, 225] on div "image-3- .png" at bounding box center [232, 228] width 98 height 98
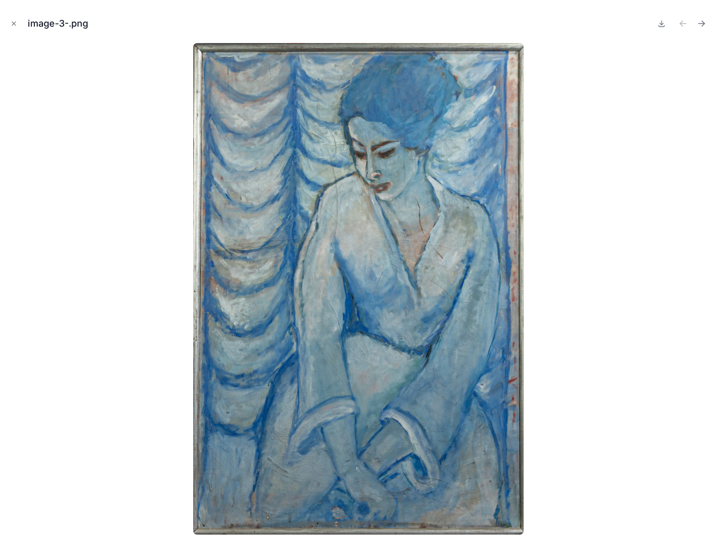
click at [15, 25] on icon "Close modal" at bounding box center [14, 24] width 4 height 4
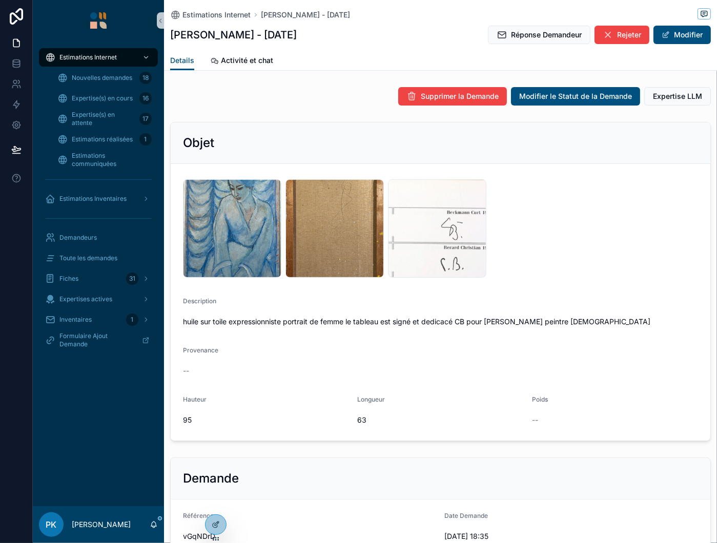
click at [438, 236] on div "Screenshot-2025-08-29-12.02.28 .png" at bounding box center [437, 228] width 98 height 98
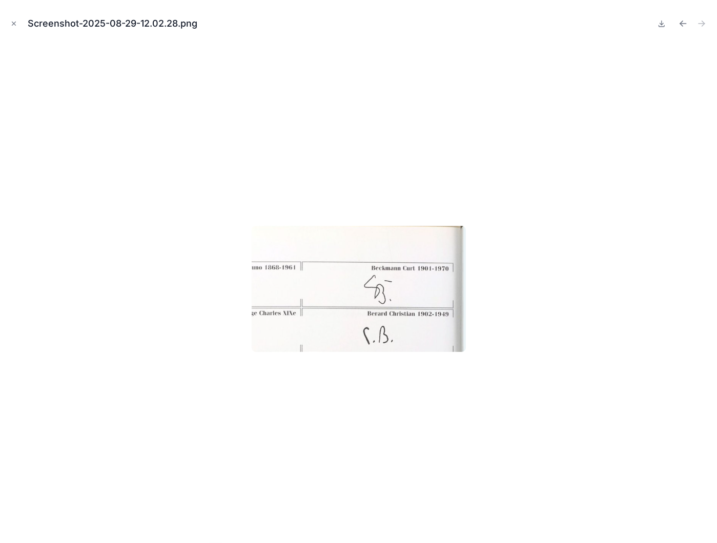
click at [18, 23] on button "Close modal" at bounding box center [13, 23] width 11 height 11
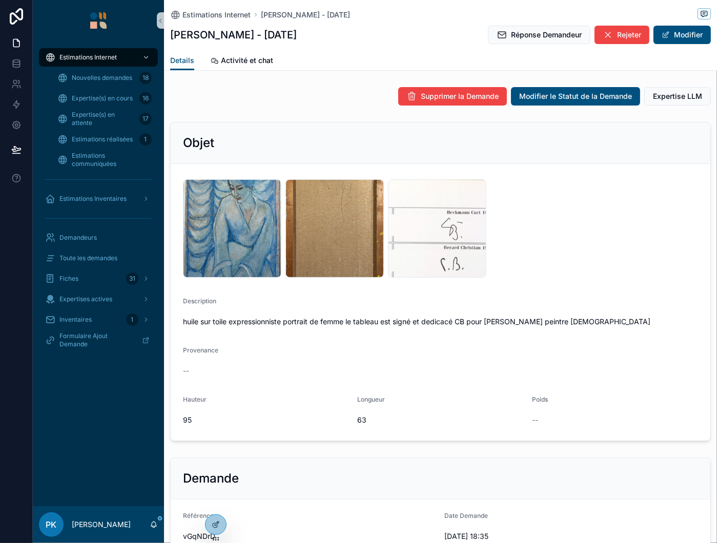
click at [332, 202] on div "image-4- .png" at bounding box center [335, 228] width 98 height 98
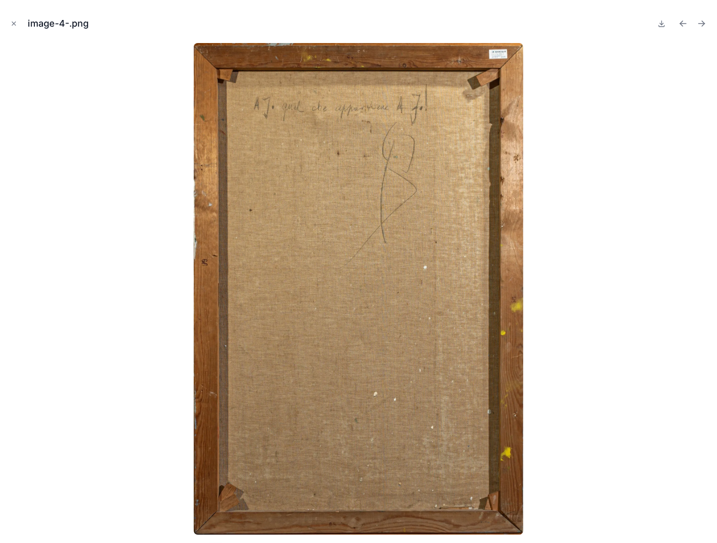
click at [16, 24] on icon "Close modal" at bounding box center [13, 23] width 7 height 7
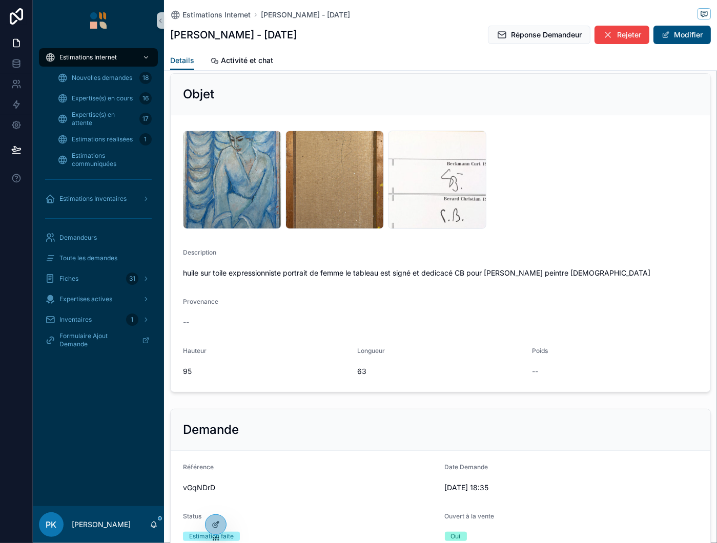
scroll to position [51, 0]
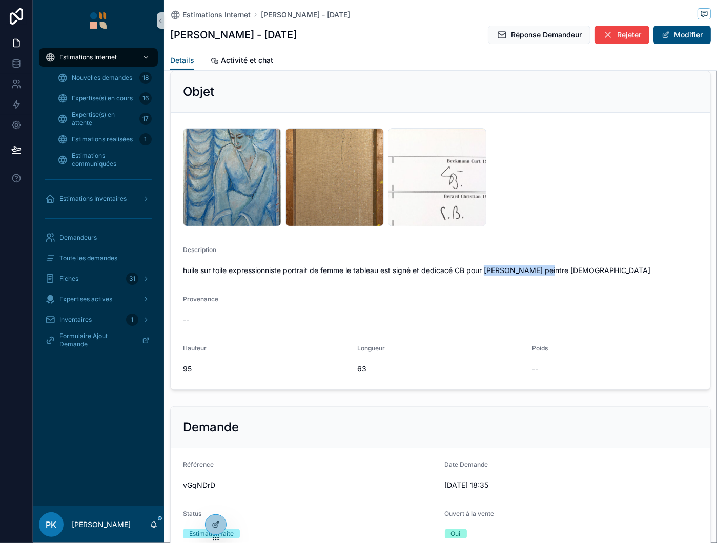
drag, startPoint x: 488, startPoint y: 271, endPoint x: 553, endPoint y: 273, distance: 65.6
click at [553, 273] on span "huile sur toile expressionniste portrait de femme le tableau est signé et dedic…" at bounding box center [440, 271] width 515 height 10
copy span "max carl beckmann"
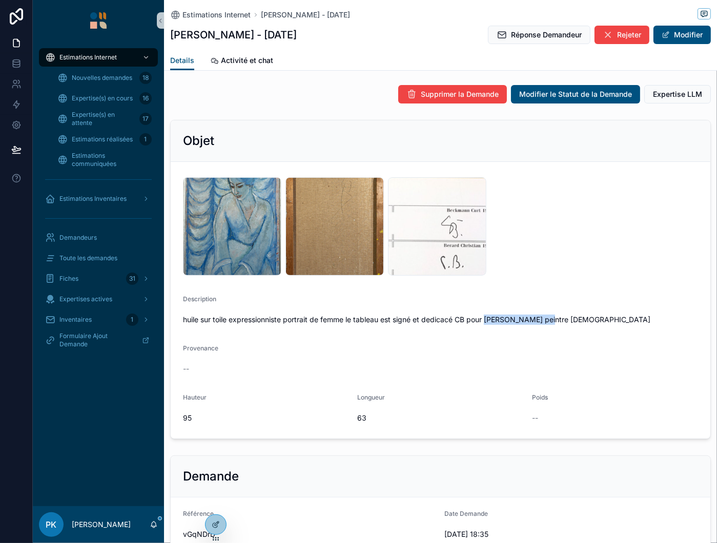
scroll to position [0, 0]
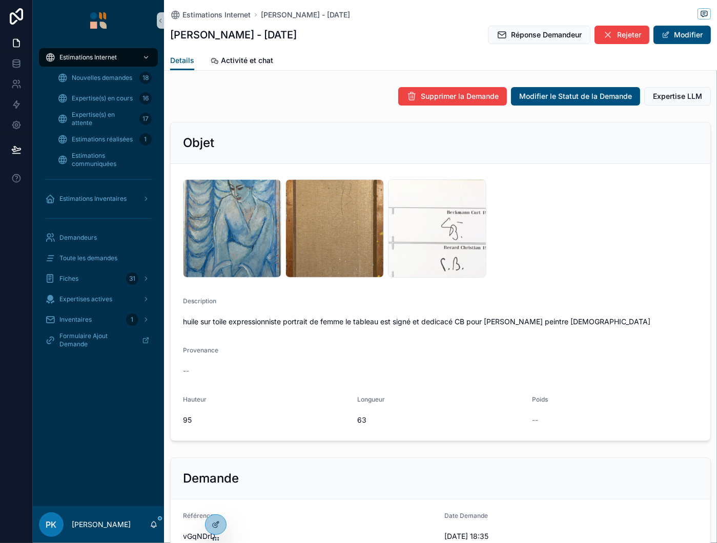
click at [420, 232] on div "Screenshot-2025-08-29-12.02.28 .png" at bounding box center [437, 228] width 98 height 98
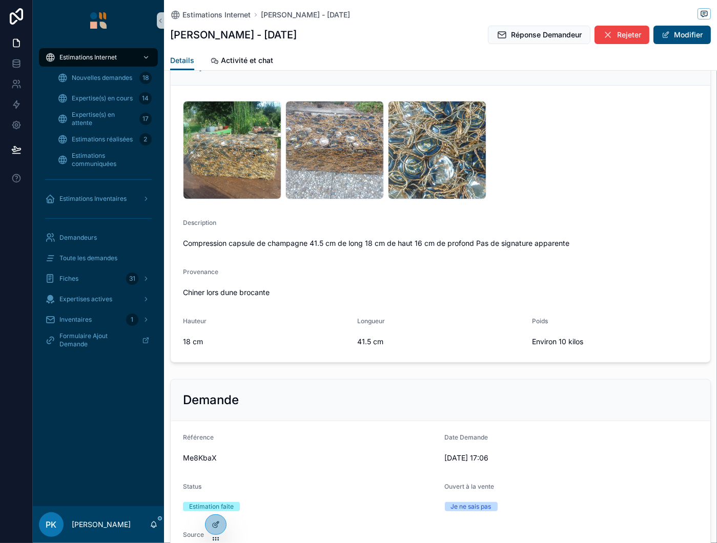
scroll to position [103, 0]
